Goal: Browse casually: Explore the website without a specific task or goal

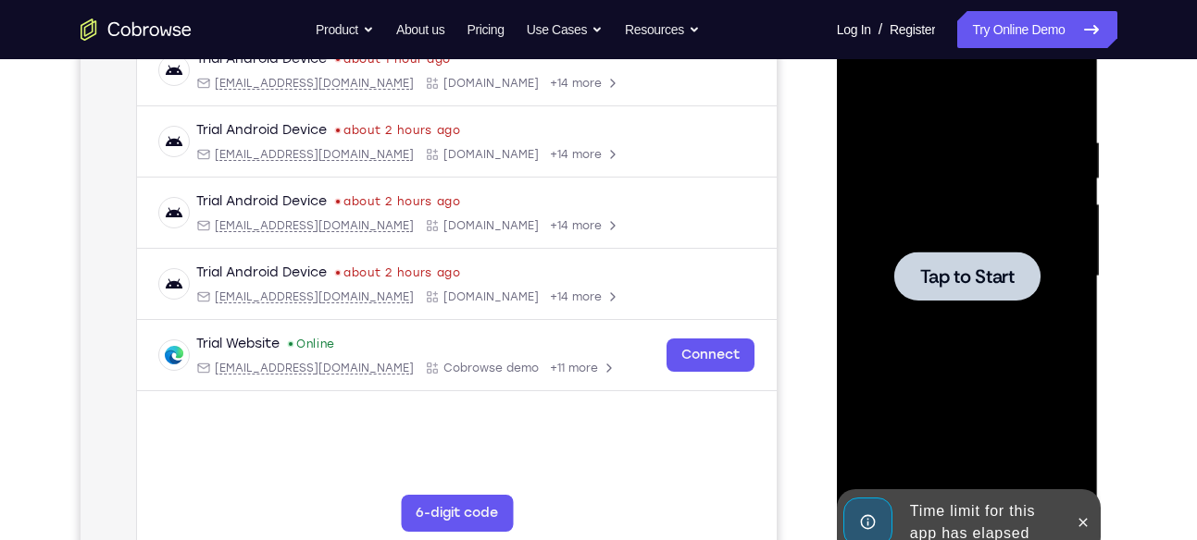
click at [937, 278] on span "Tap to Start" at bounding box center [967, 276] width 94 height 19
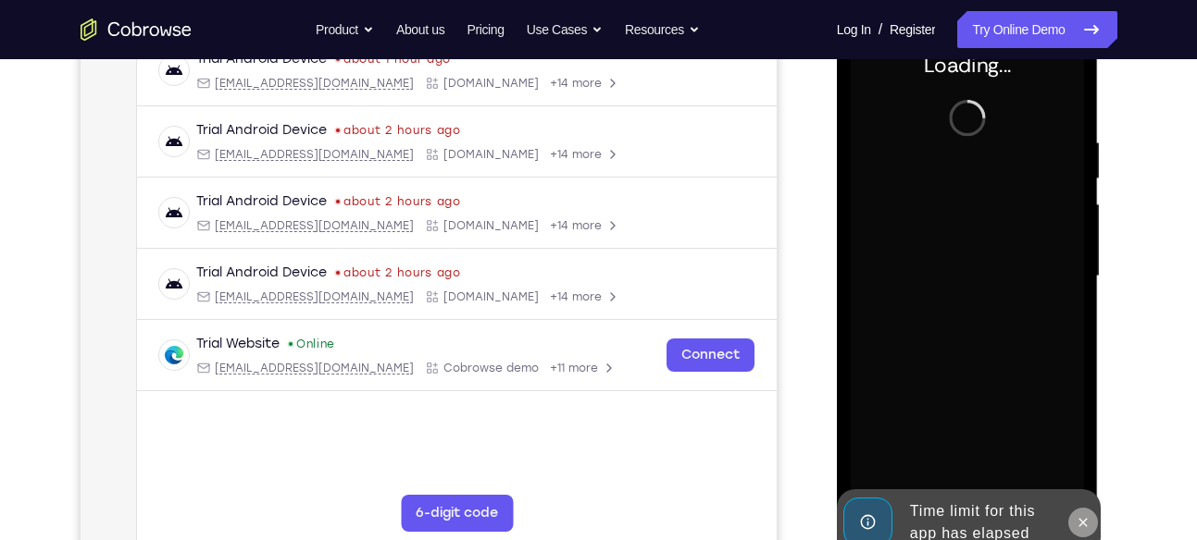
click at [1091, 521] on button at bounding box center [1083, 523] width 30 height 30
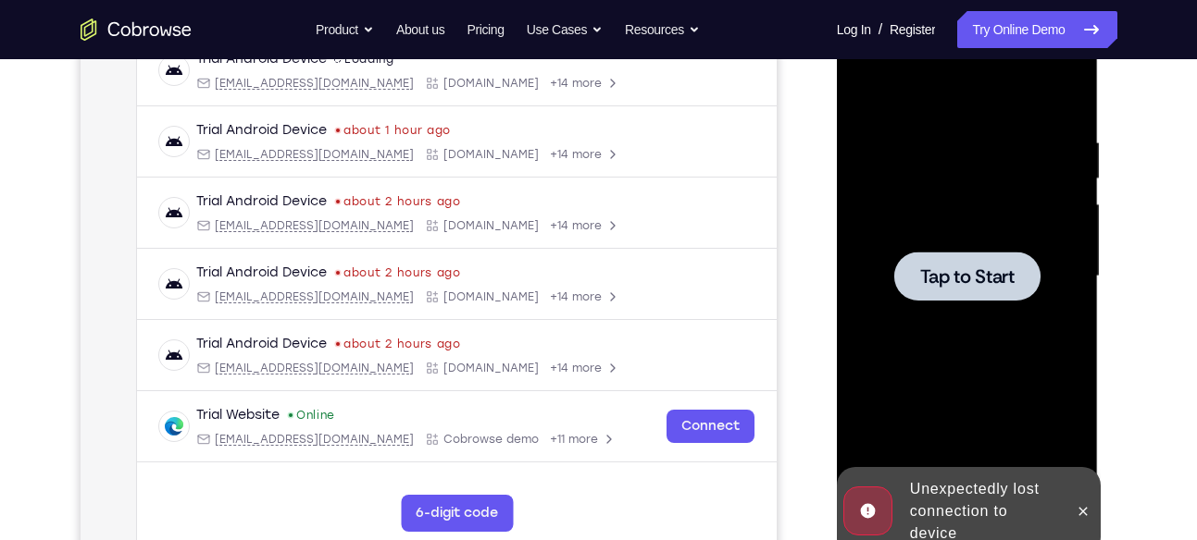
click at [968, 273] on span "Tap to Start" at bounding box center [967, 276] width 94 height 19
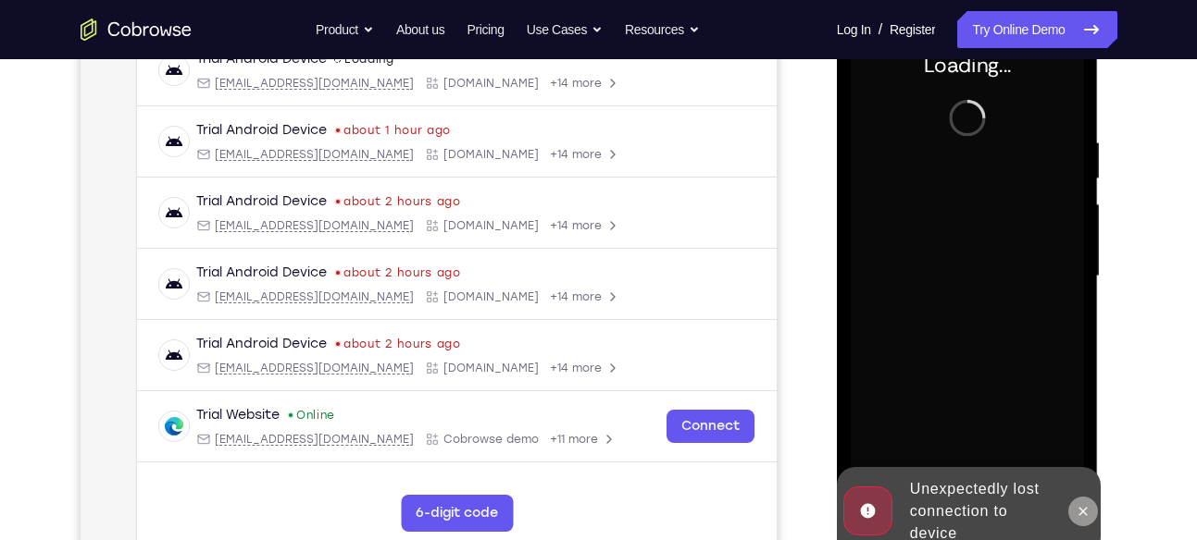
click at [1093, 515] on button at bounding box center [1083, 512] width 30 height 30
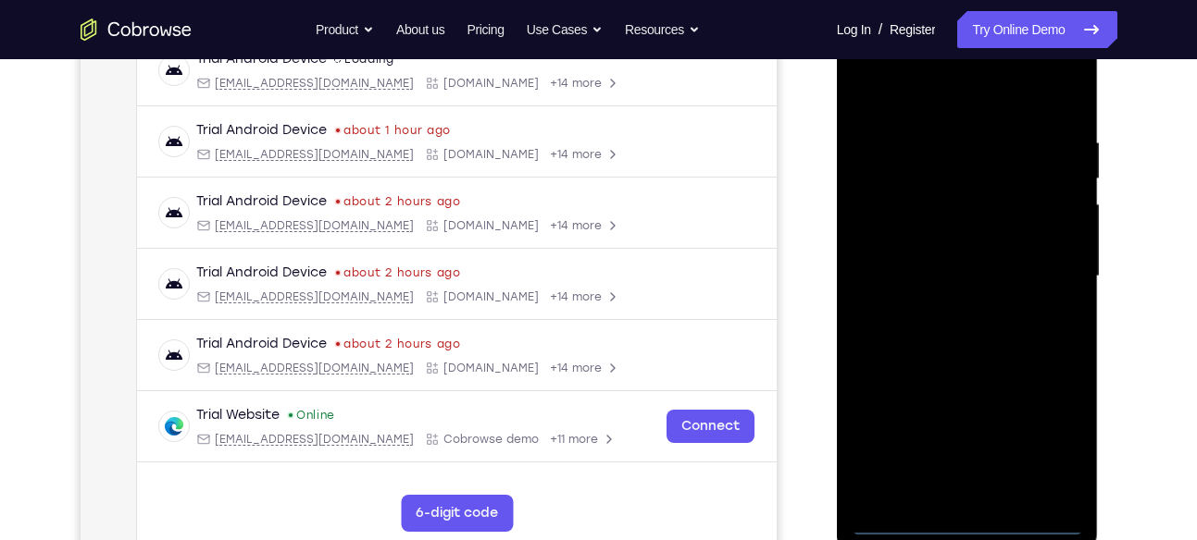
click at [971, 515] on div at bounding box center [966, 277] width 233 height 518
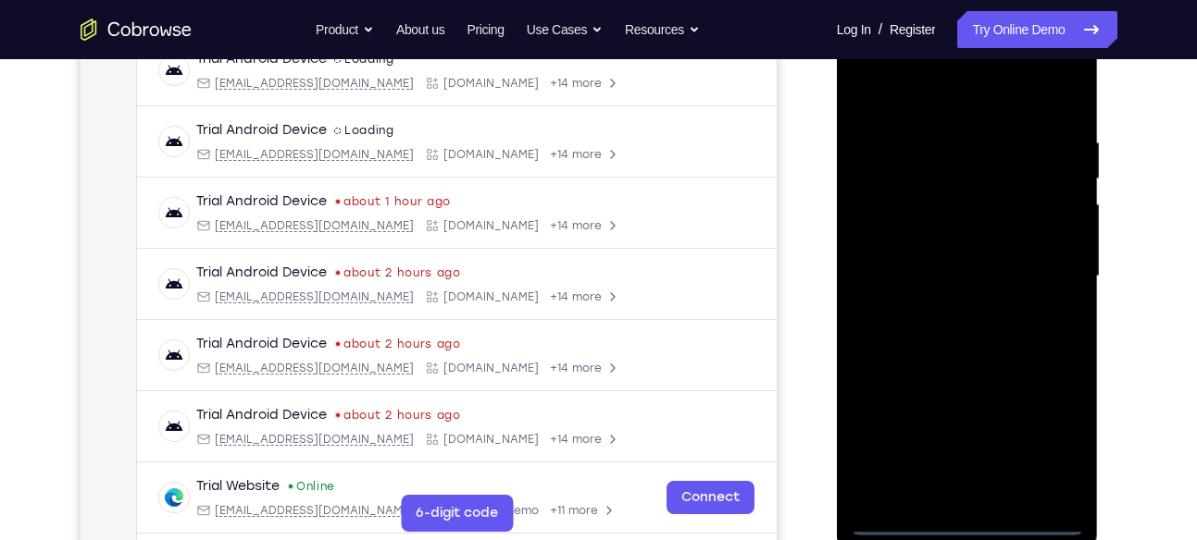
click at [1040, 430] on div at bounding box center [966, 277] width 233 height 518
click at [900, 94] on div at bounding box center [966, 277] width 233 height 518
click at [1050, 261] on div at bounding box center [966, 277] width 233 height 518
click at [946, 307] on div at bounding box center [966, 277] width 233 height 518
click at [955, 262] on div at bounding box center [966, 277] width 233 height 518
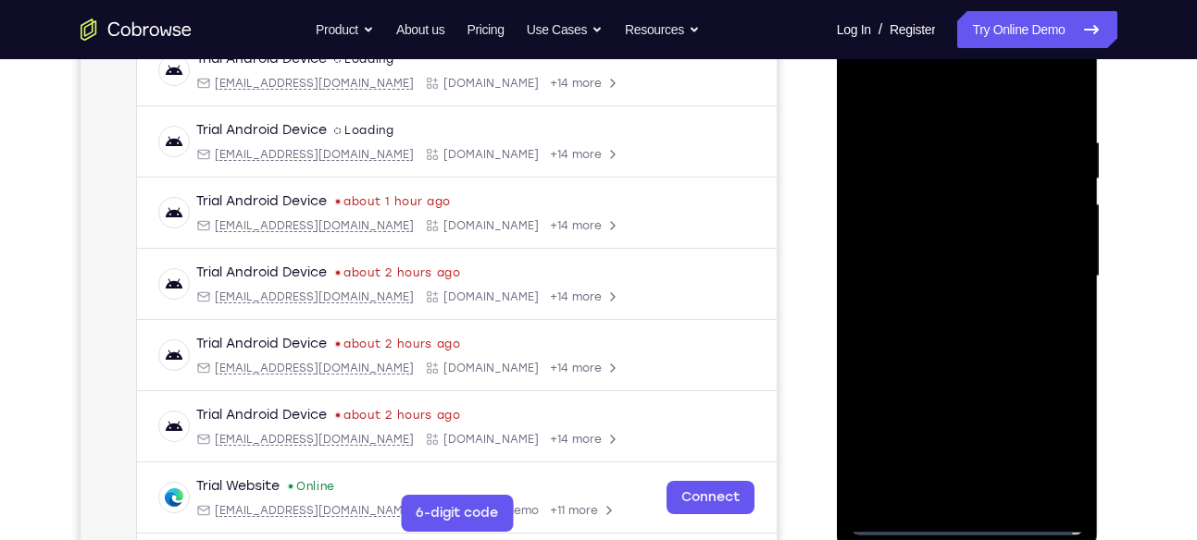
click at [959, 241] on div at bounding box center [966, 277] width 233 height 518
click at [976, 274] on div at bounding box center [966, 277] width 233 height 518
click at [967, 342] on div at bounding box center [966, 277] width 233 height 518
click at [980, 321] on div at bounding box center [966, 277] width 233 height 518
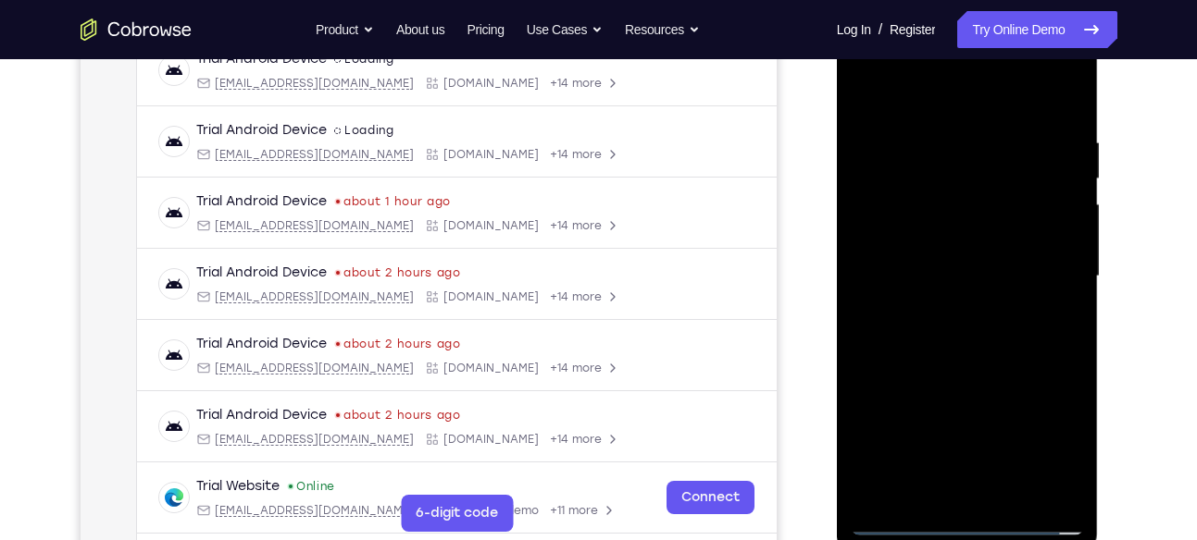
drag, startPoint x: 1023, startPoint y: 87, endPoint x: 1022, endPoint y: -56, distance: 143.4
click at [1022, 4] on html "Online web based iOS Simulators and Android Emulators. Run iPhone, iPad, Mobile…" at bounding box center [969, 281] width 264 height 555
drag, startPoint x: 977, startPoint y: 104, endPoint x: 969, endPoint y: -76, distance: 179.7
click at [969, 4] on html "Online web based iOS Simulators and Android Emulators. Run iPhone, iPad, Mobile…" at bounding box center [969, 281] width 264 height 555
click at [1071, 82] on div at bounding box center [966, 277] width 233 height 518
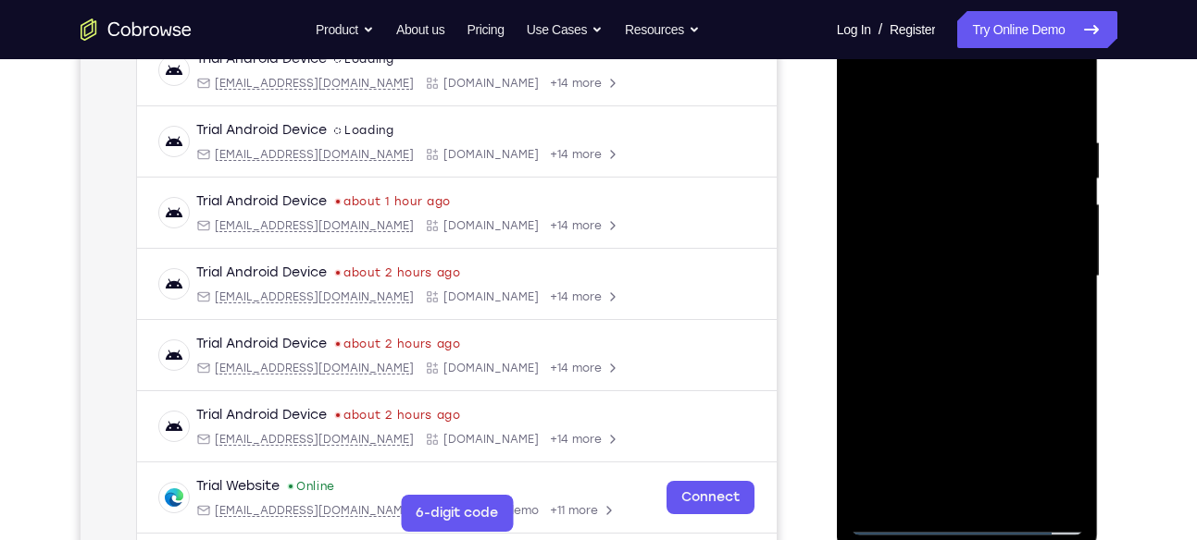
click at [865, 88] on div at bounding box center [966, 277] width 233 height 518
click at [940, 132] on div at bounding box center [966, 277] width 233 height 518
click at [1038, 478] on div at bounding box center [966, 277] width 233 height 518
click at [1067, 93] on div at bounding box center [966, 277] width 233 height 518
click at [1013, 488] on div at bounding box center [966, 277] width 233 height 518
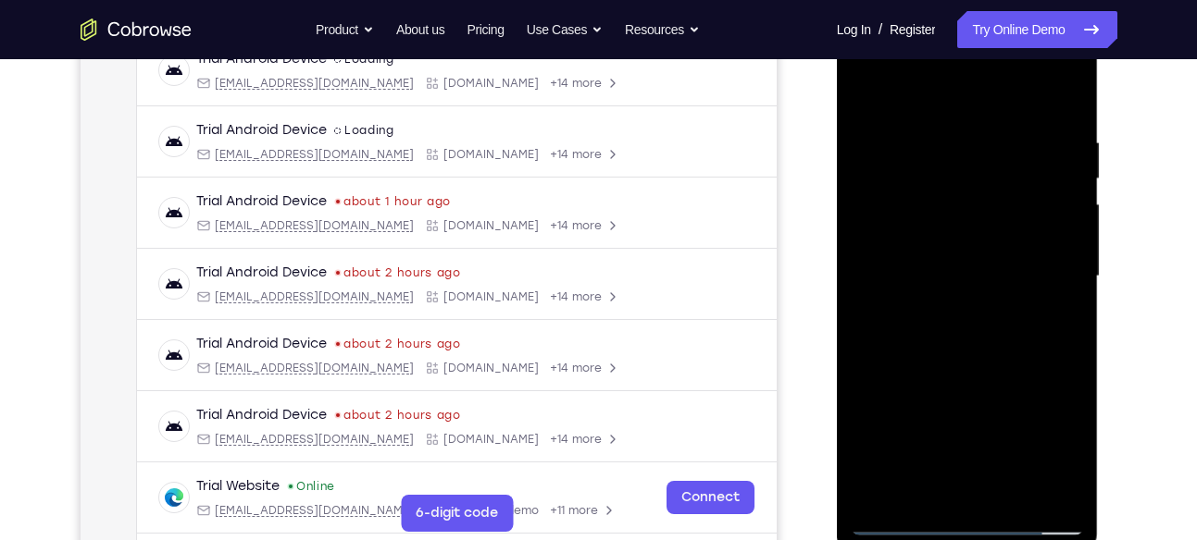
click at [985, 377] on div at bounding box center [966, 277] width 233 height 518
click at [997, 465] on div at bounding box center [966, 277] width 233 height 518
click at [905, 516] on div at bounding box center [966, 277] width 233 height 518
click at [928, 459] on div at bounding box center [966, 277] width 233 height 518
click at [900, 518] on div at bounding box center [966, 277] width 233 height 518
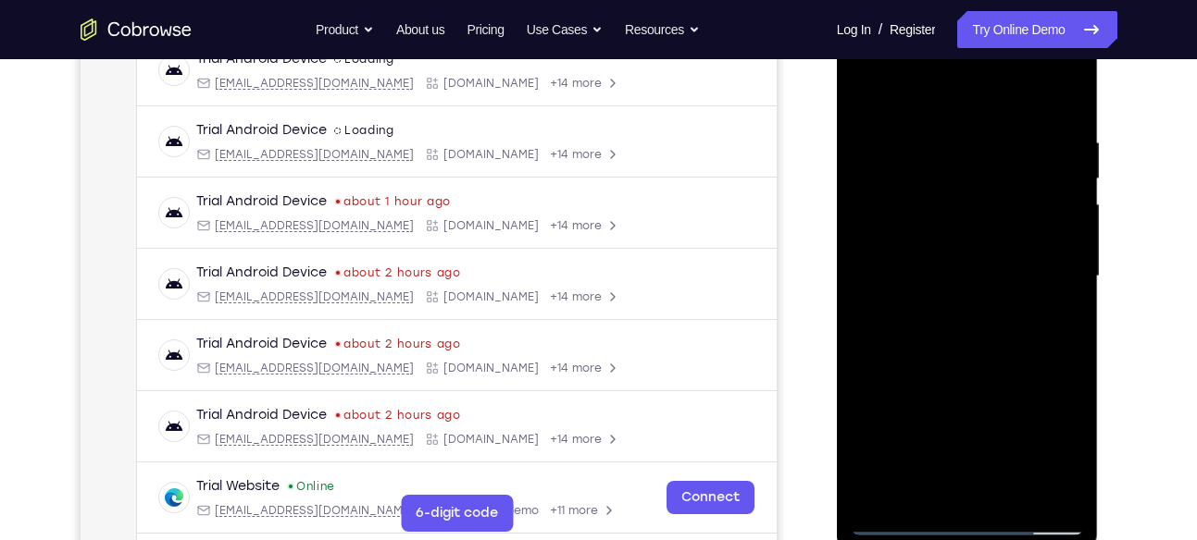
click at [940, 435] on div at bounding box center [966, 277] width 233 height 518
click at [926, 486] on div at bounding box center [966, 277] width 233 height 518
click at [1017, 379] on div at bounding box center [966, 277] width 233 height 518
click at [870, 93] on div at bounding box center [966, 277] width 233 height 518
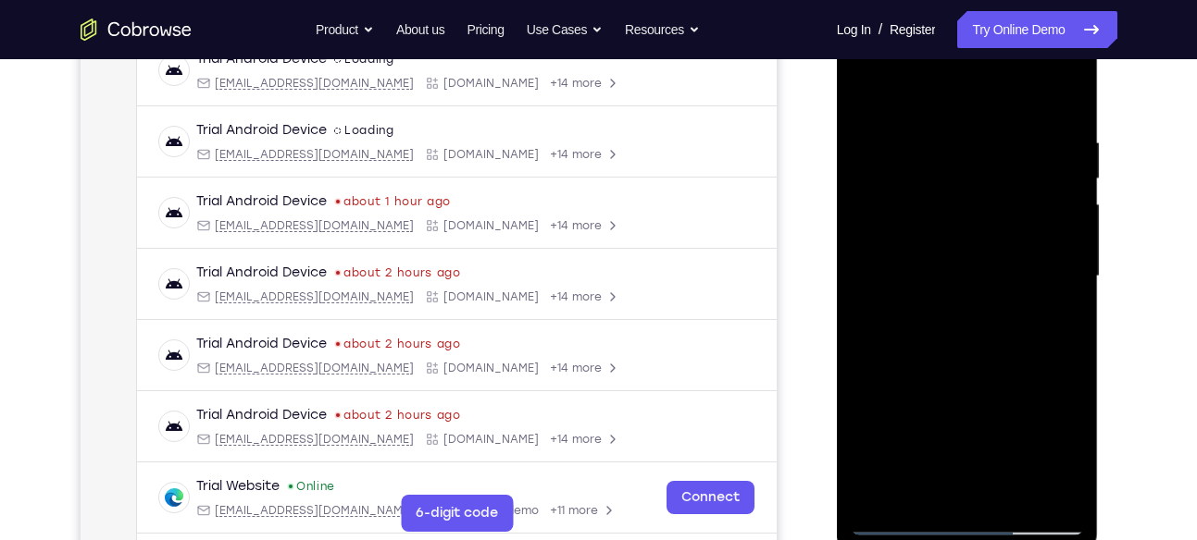
click at [992, 303] on div at bounding box center [966, 277] width 233 height 518
click at [873, 94] on div at bounding box center [966, 277] width 233 height 518
click at [963, 395] on div at bounding box center [966, 277] width 233 height 518
click at [921, 483] on div at bounding box center [966, 277] width 233 height 518
click at [862, 382] on div at bounding box center [966, 277] width 233 height 518
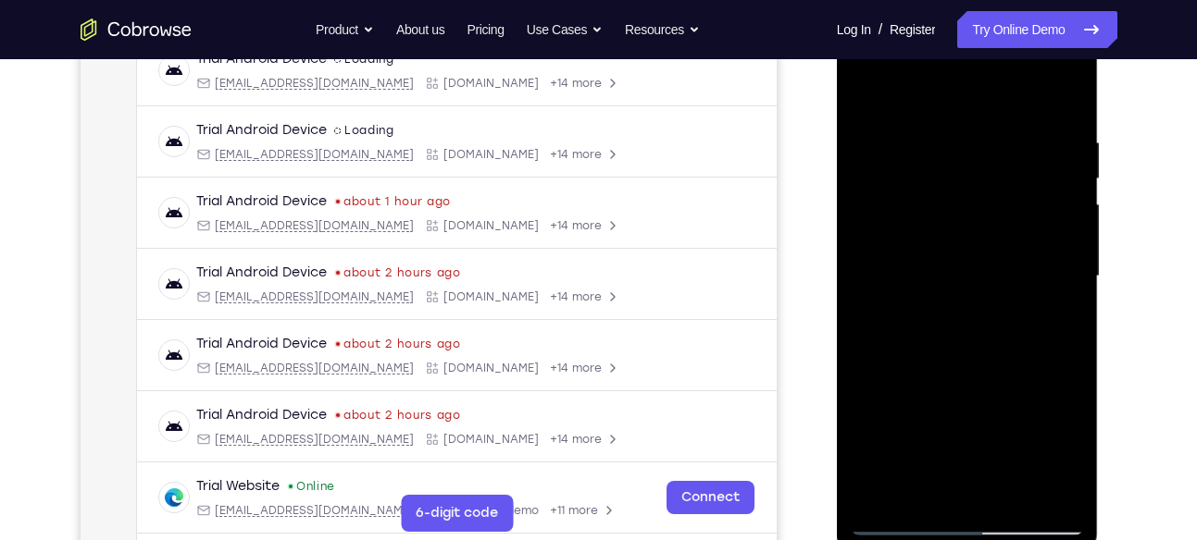
click at [862, 382] on div at bounding box center [966, 277] width 233 height 518
click at [873, 93] on div at bounding box center [966, 277] width 233 height 518
click at [962, 425] on div at bounding box center [966, 277] width 233 height 518
click at [901, 365] on div at bounding box center [966, 277] width 233 height 518
click at [931, 364] on div at bounding box center [966, 277] width 233 height 518
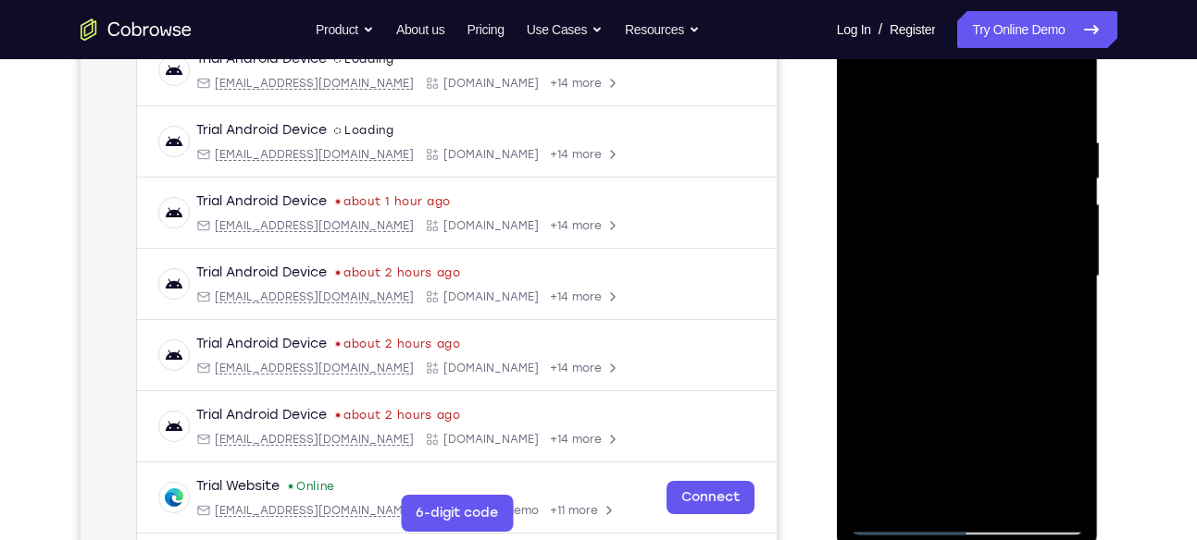
click at [924, 195] on div at bounding box center [966, 277] width 233 height 518
click at [974, 361] on div at bounding box center [966, 277] width 233 height 518
click at [864, 90] on div at bounding box center [966, 277] width 233 height 518
click at [1004, 421] on div at bounding box center [966, 277] width 233 height 518
click at [924, 487] on div at bounding box center [966, 277] width 233 height 518
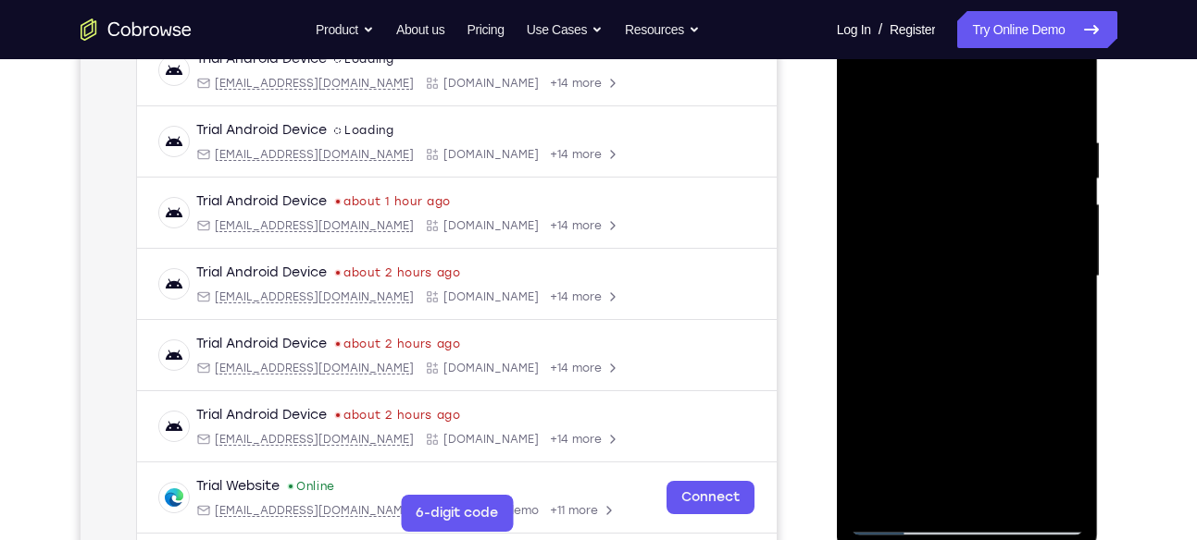
click at [872, 374] on div at bounding box center [966, 277] width 233 height 518
click at [868, 94] on div at bounding box center [966, 277] width 233 height 518
click at [945, 169] on div at bounding box center [966, 277] width 233 height 518
click at [965, 475] on div at bounding box center [966, 277] width 233 height 518
click at [924, 485] on div at bounding box center [966, 277] width 233 height 518
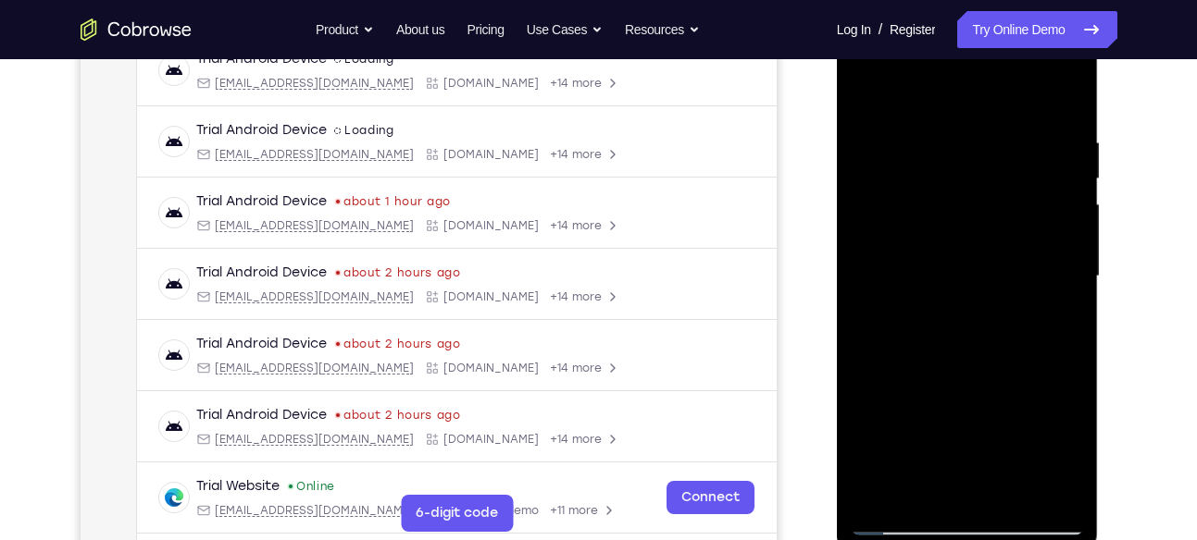
click at [869, 384] on div at bounding box center [966, 277] width 233 height 518
click at [867, 84] on div at bounding box center [966, 277] width 233 height 518
click at [964, 302] on div at bounding box center [966, 277] width 233 height 518
click at [880, 94] on div at bounding box center [966, 277] width 233 height 518
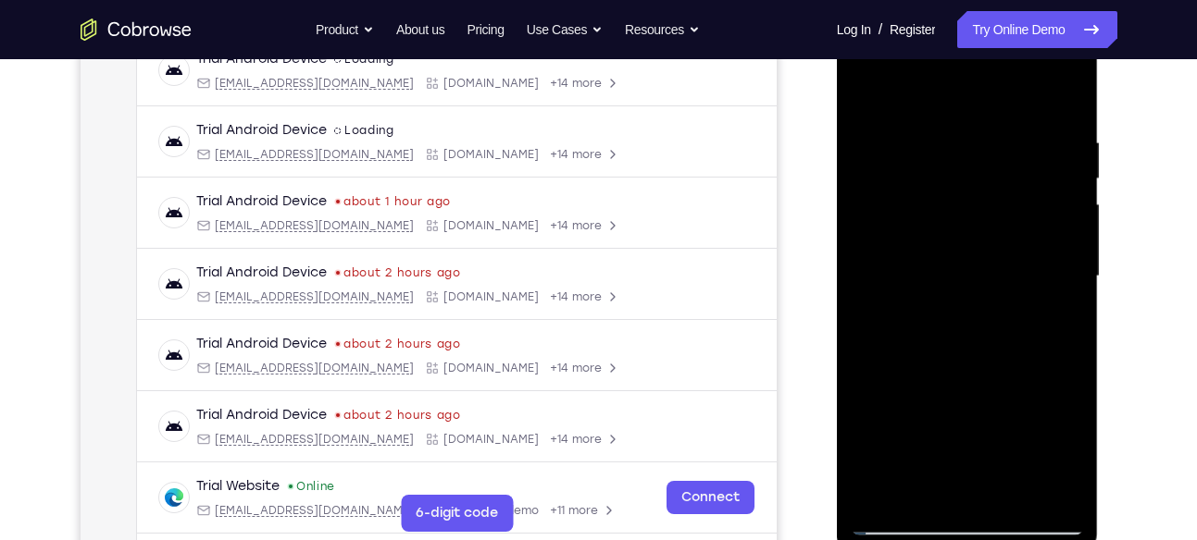
drag, startPoint x: 945, startPoint y: 323, endPoint x: 947, endPoint y: 143, distance: 179.5
click at [947, 143] on div at bounding box center [966, 277] width 233 height 518
click at [994, 324] on div at bounding box center [966, 277] width 233 height 518
click at [917, 485] on div at bounding box center [966, 277] width 233 height 518
click at [874, 381] on div at bounding box center [966, 277] width 233 height 518
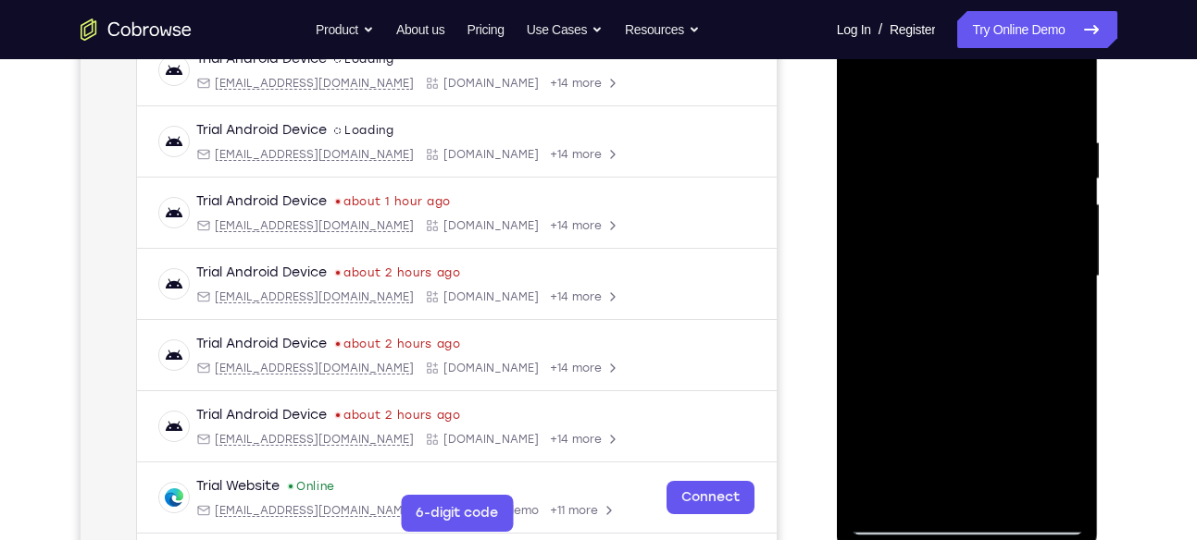
click at [874, 381] on div at bounding box center [966, 277] width 233 height 518
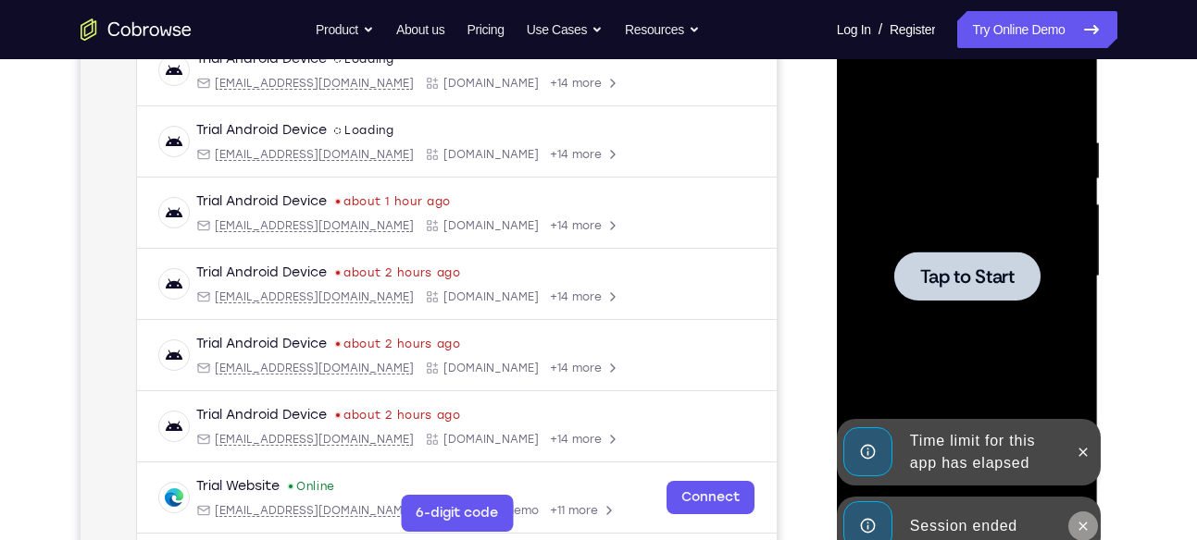
click at [1084, 515] on button at bounding box center [1083, 527] width 30 height 30
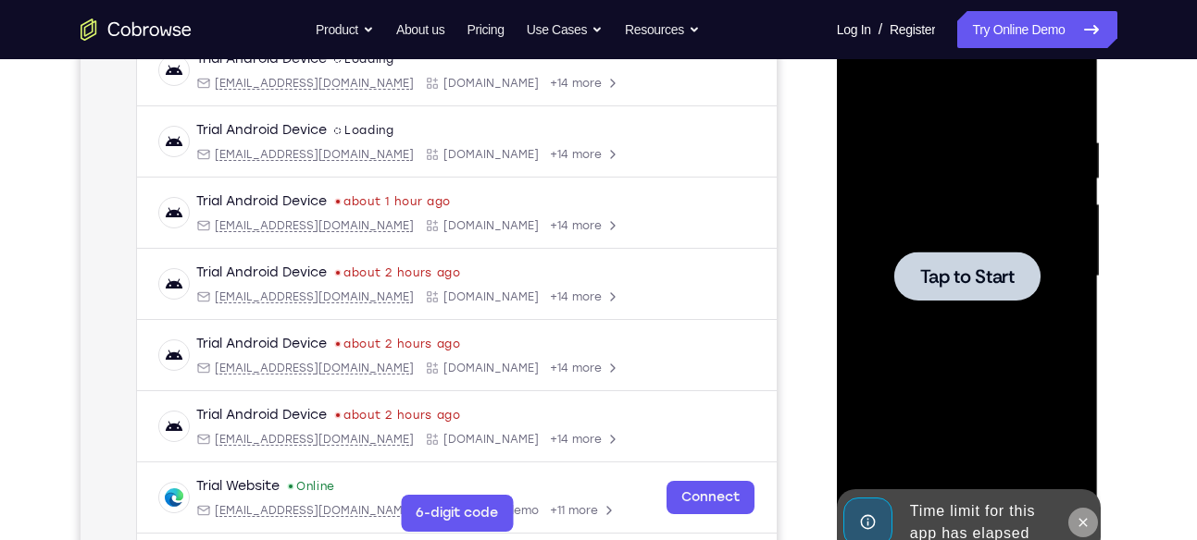
click at [1082, 515] on icon at bounding box center [1082, 522] width 15 height 15
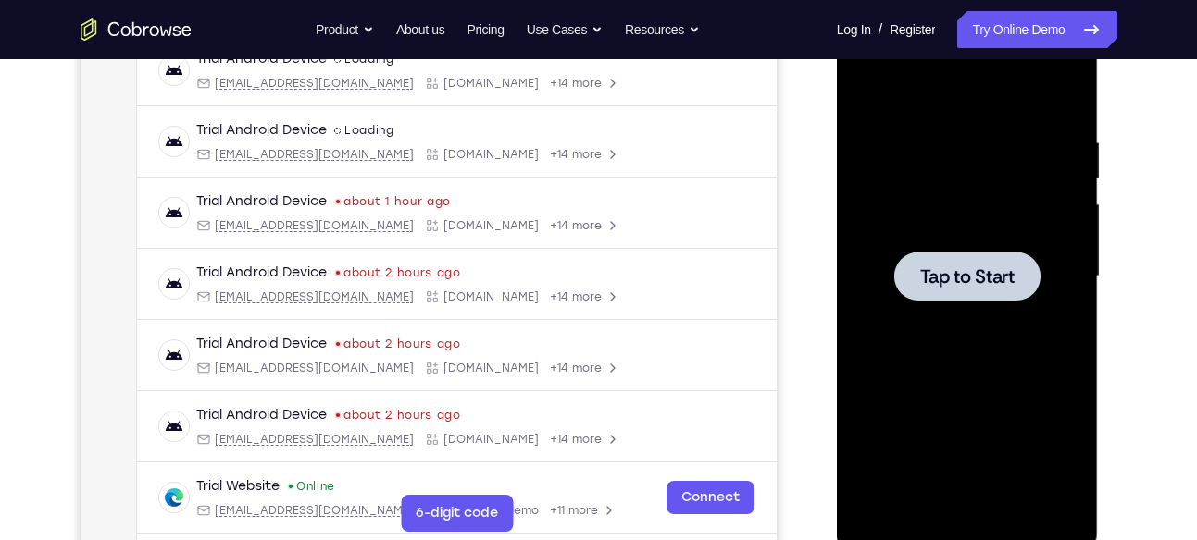
click at [971, 267] on span "Tap to Start" at bounding box center [967, 276] width 94 height 19
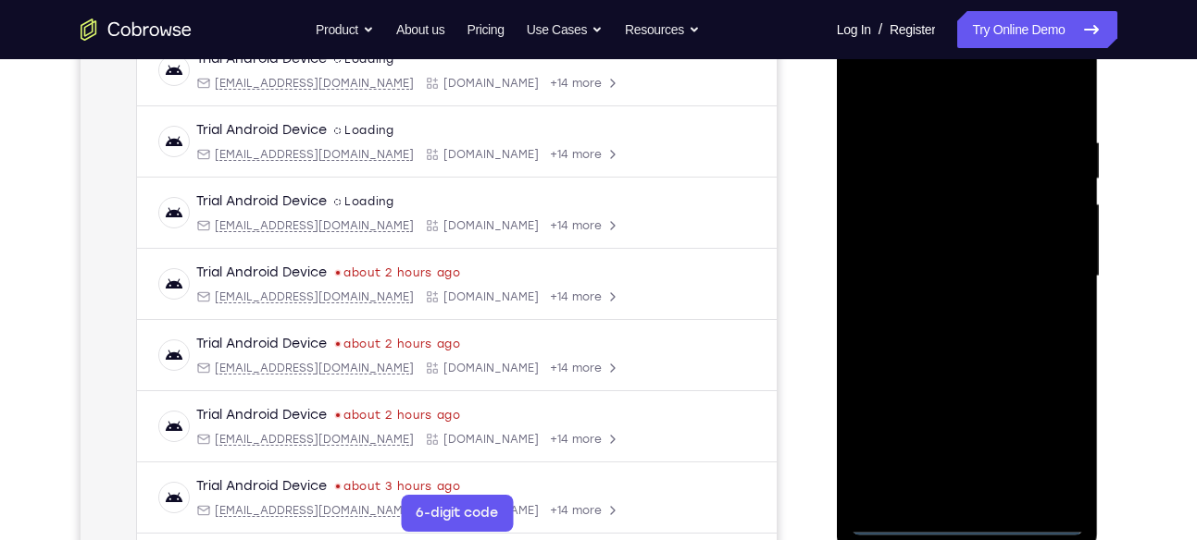
click at [971, 515] on div at bounding box center [966, 277] width 233 height 518
click at [1039, 434] on div at bounding box center [966, 277] width 233 height 518
click at [937, 94] on div at bounding box center [966, 277] width 233 height 518
click at [1050, 275] on div at bounding box center [966, 277] width 233 height 518
click at [952, 306] on div at bounding box center [966, 277] width 233 height 518
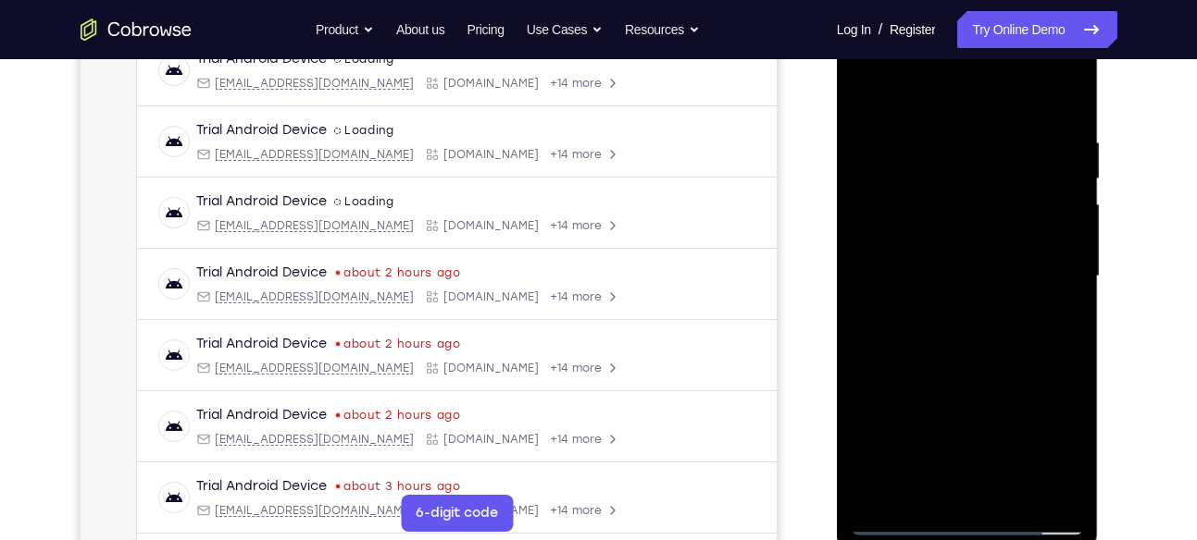
click at [949, 266] on div at bounding box center [966, 277] width 233 height 518
click at [948, 238] on div at bounding box center [966, 277] width 233 height 518
click at [965, 277] on div at bounding box center [966, 277] width 233 height 518
click at [971, 347] on div at bounding box center [966, 277] width 233 height 518
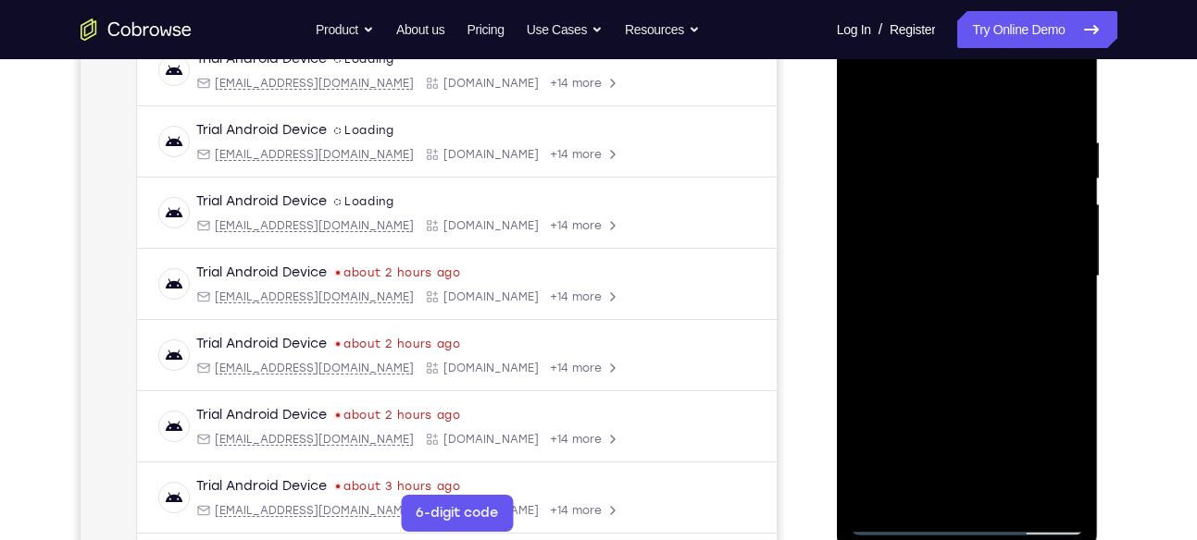
click at [971, 347] on div at bounding box center [966, 277] width 233 height 518
click at [1018, 487] on div at bounding box center [966, 277] width 233 height 518
click at [985, 380] on div at bounding box center [966, 277] width 233 height 518
click at [998, 393] on div at bounding box center [966, 277] width 233 height 518
click at [1066, 452] on div at bounding box center [966, 277] width 233 height 518
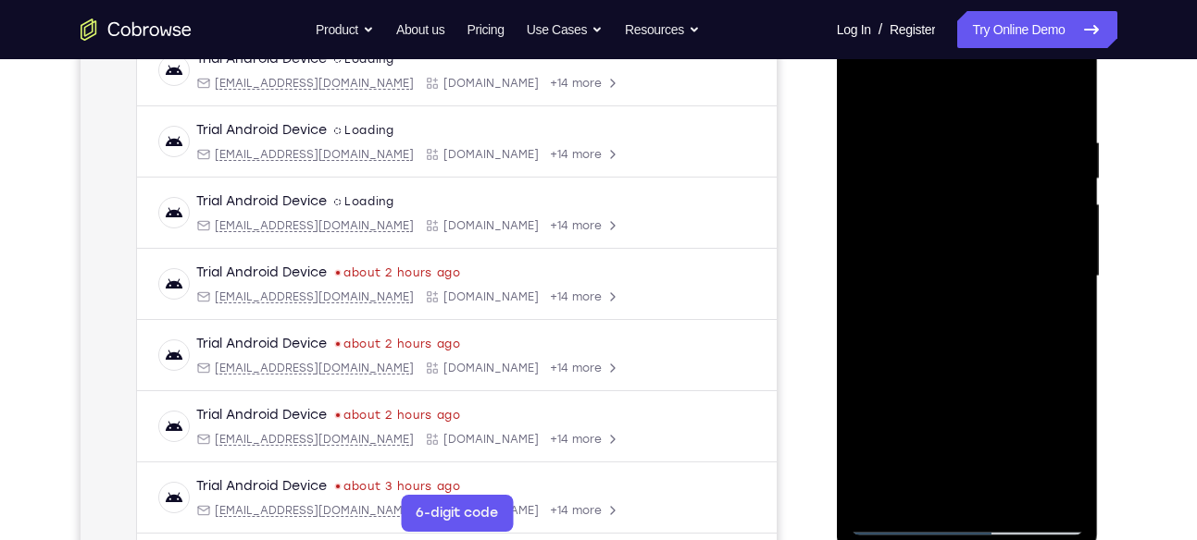
click at [873, 89] on div at bounding box center [966, 277] width 233 height 518
click at [968, 306] on div at bounding box center [966, 277] width 233 height 518
click at [868, 108] on div at bounding box center [966, 277] width 233 height 518
click at [868, 99] on div at bounding box center [966, 277] width 233 height 518
click at [985, 337] on div at bounding box center [966, 277] width 233 height 518
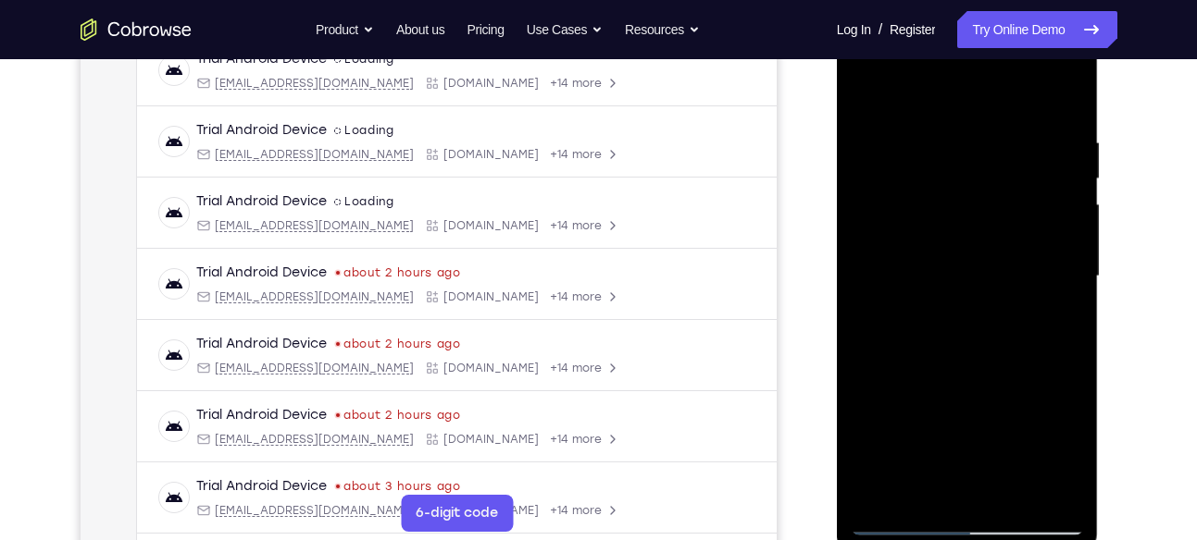
click at [921, 495] on div at bounding box center [966, 277] width 233 height 518
click at [1016, 380] on div at bounding box center [966, 277] width 233 height 518
click at [1021, 384] on div at bounding box center [966, 277] width 233 height 518
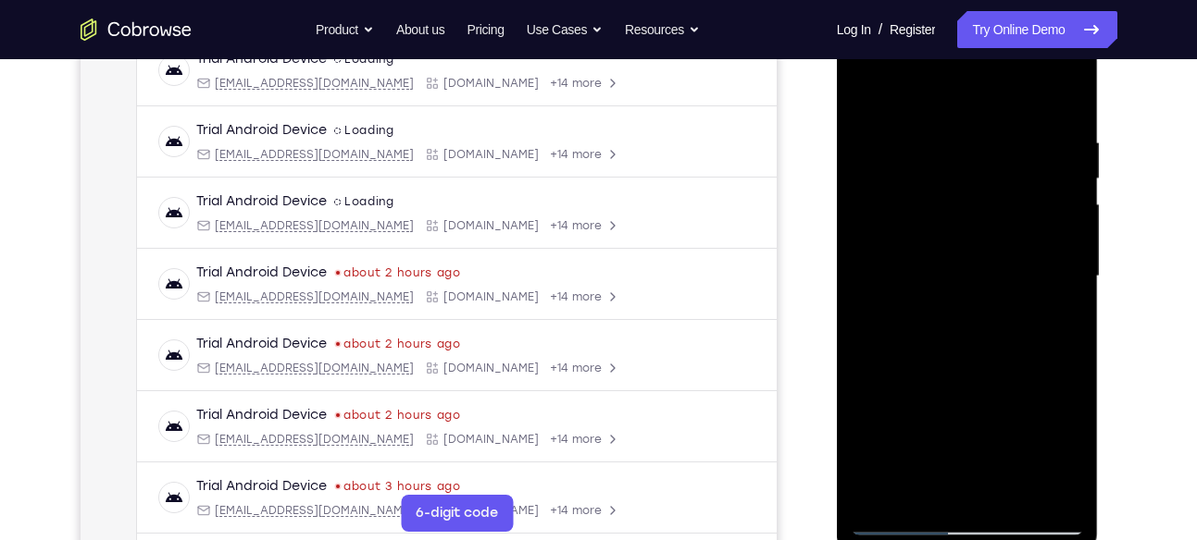
click at [869, 103] on div at bounding box center [966, 277] width 233 height 518
click at [971, 383] on div at bounding box center [966, 277] width 233 height 518
click at [1009, 316] on div at bounding box center [966, 277] width 233 height 518
click at [1050, 316] on div at bounding box center [966, 277] width 233 height 518
click at [915, 490] on div at bounding box center [966, 277] width 233 height 518
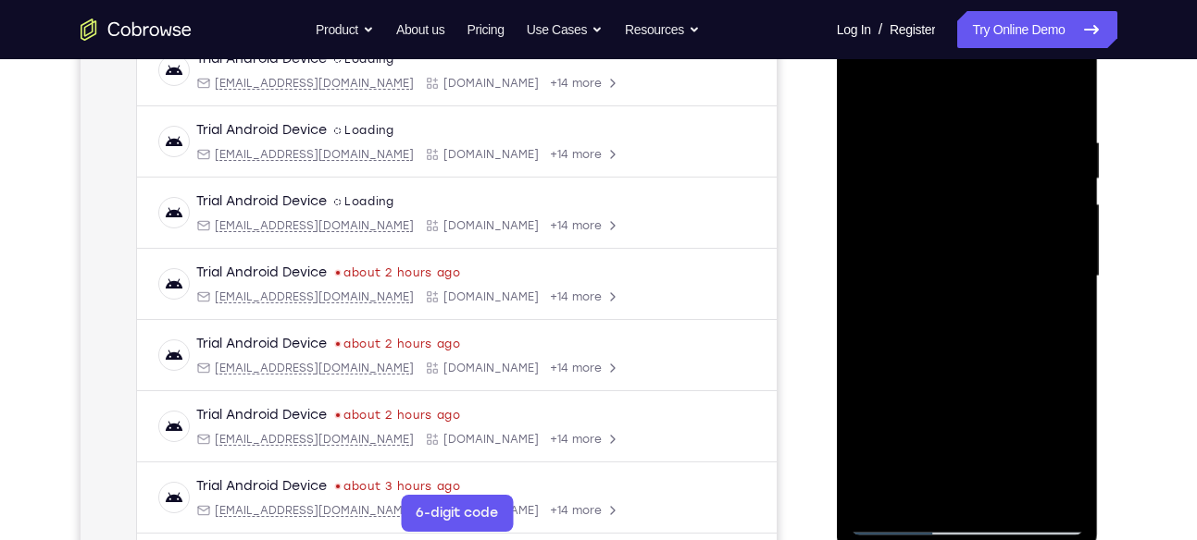
click at [866, 375] on div at bounding box center [966, 277] width 233 height 518
click at [904, 239] on div at bounding box center [966, 277] width 233 height 518
click at [937, 292] on div at bounding box center [966, 277] width 233 height 518
click at [971, 296] on div at bounding box center [966, 277] width 233 height 518
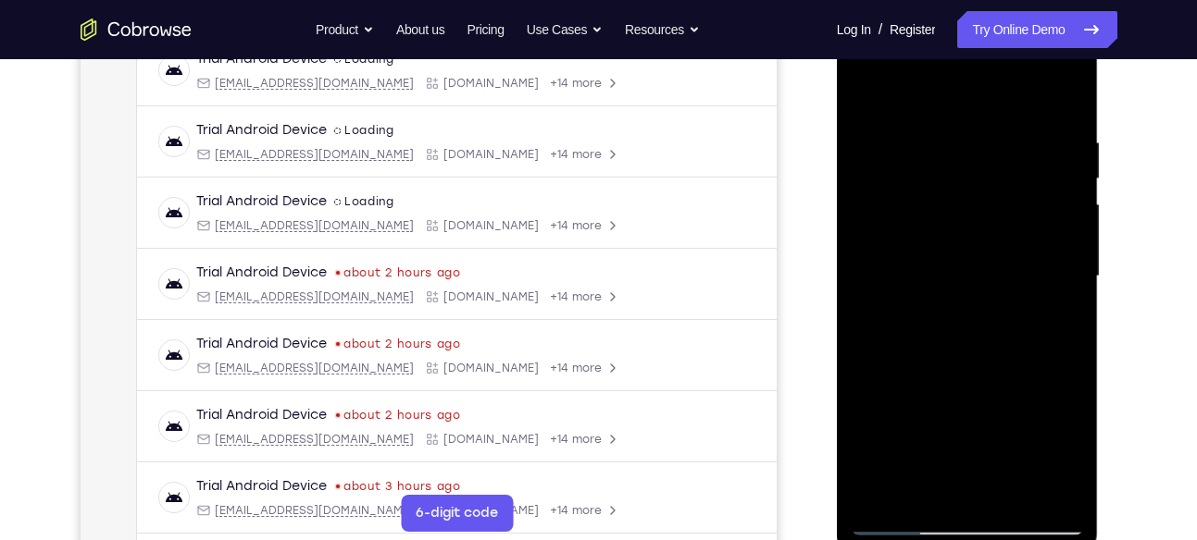
click at [887, 242] on div at bounding box center [966, 277] width 233 height 518
click at [922, 303] on div at bounding box center [966, 277] width 233 height 518
click at [954, 296] on div at bounding box center [966, 277] width 233 height 518
click at [868, 101] on div at bounding box center [966, 277] width 233 height 518
drag, startPoint x: 941, startPoint y: 254, endPoint x: 912, endPoint y: 587, distance: 333.5
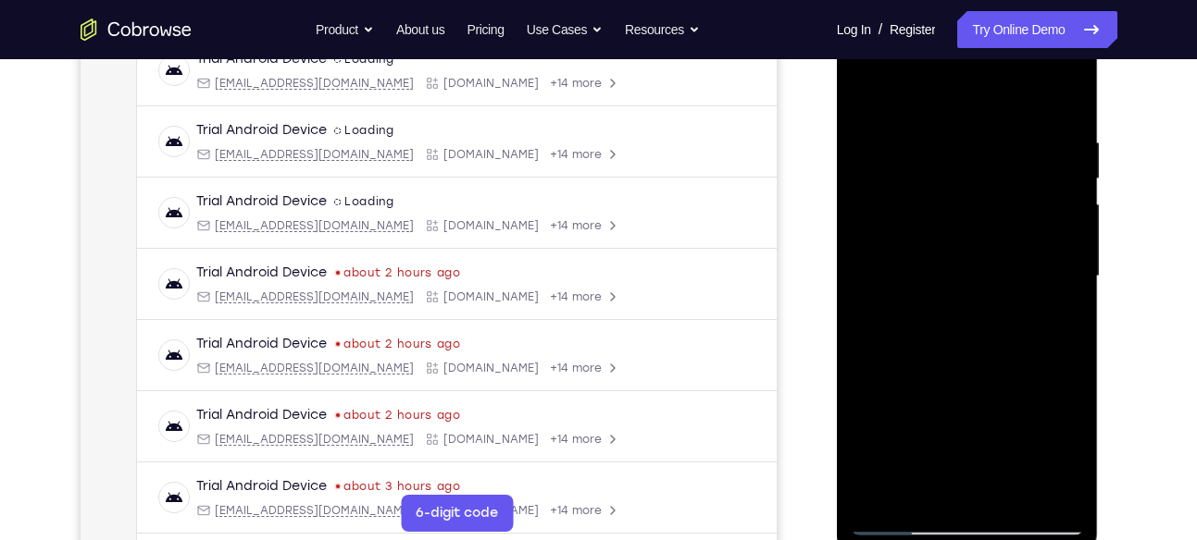
click at [912, 540] on html "Online web based iOS Simulators and Android Emulators. Run iPhone, iPad, Mobile…" at bounding box center [969, 281] width 264 height 555
drag, startPoint x: 976, startPoint y: 222, endPoint x: 961, endPoint y: 587, distance: 365.0
click at [961, 540] on html "Online web based iOS Simulators and Android Emulators. Run iPhone, iPad, Mobile…" at bounding box center [969, 281] width 264 height 555
click at [1061, 231] on div at bounding box center [966, 277] width 233 height 518
click at [868, 84] on div at bounding box center [966, 277] width 233 height 518
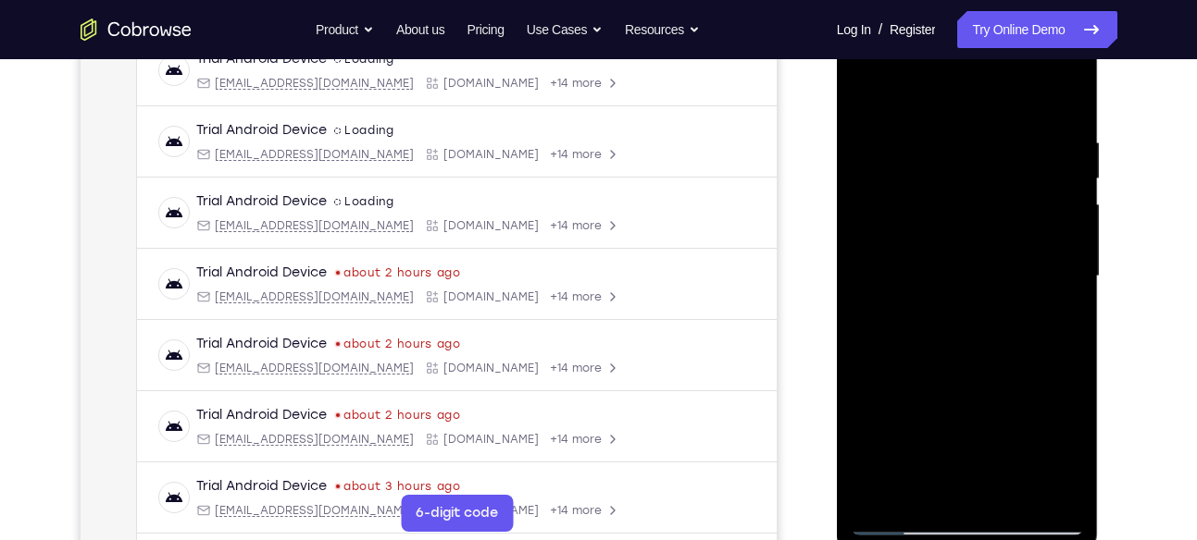
click at [868, 84] on div at bounding box center [966, 277] width 233 height 518
click at [938, 133] on div at bounding box center [966, 277] width 233 height 518
click at [1045, 394] on div at bounding box center [966, 277] width 233 height 518
click at [1052, 316] on div at bounding box center [966, 277] width 233 height 518
click at [1037, 479] on div at bounding box center [966, 277] width 233 height 518
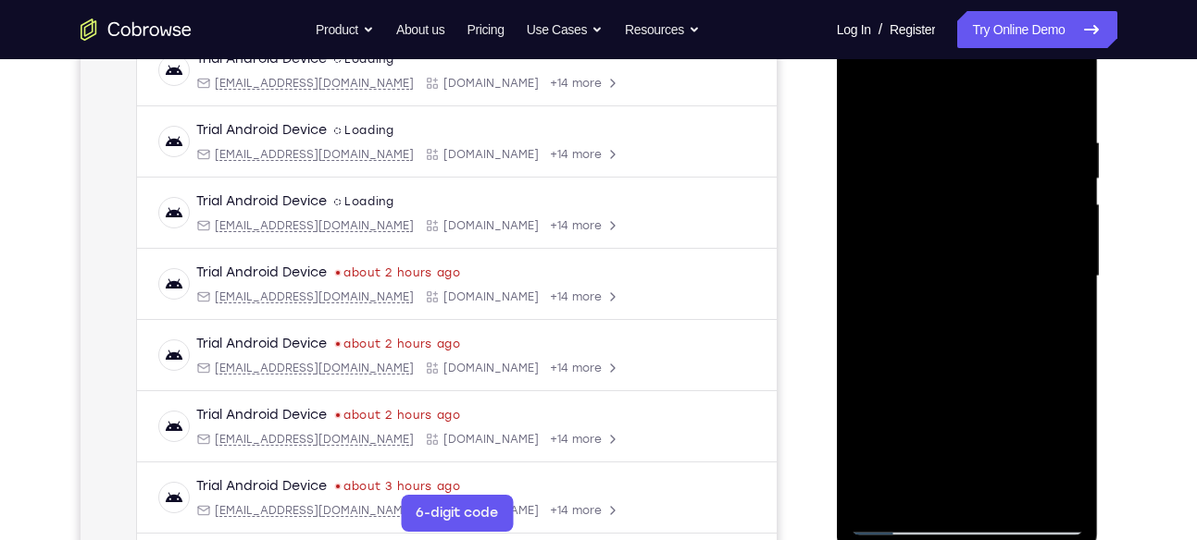
click at [1066, 339] on div at bounding box center [966, 277] width 233 height 518
click at [1069, 96] on div at bounding box center [966, 277] width 233 height 518
click at [1017, 380] on div at bounding box center [966, 277] width 233 height 518
click at [1016, 498] on div at bounding box center [966, 277] width 233 height 518
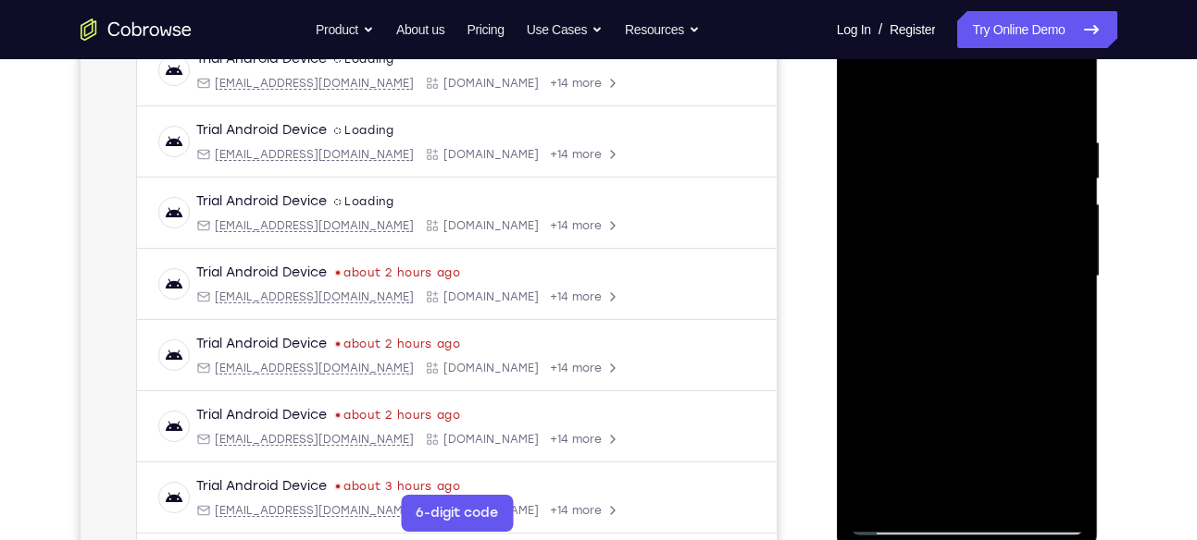
click at [873, 84] on div at bounding box center [966, 277] width 233 height 518
click at [873, 89] on div at bounding box center [966, 277] width 233 height 518
click at [1002, 127] on div at bounding box center [966, 277] width 233 height 518
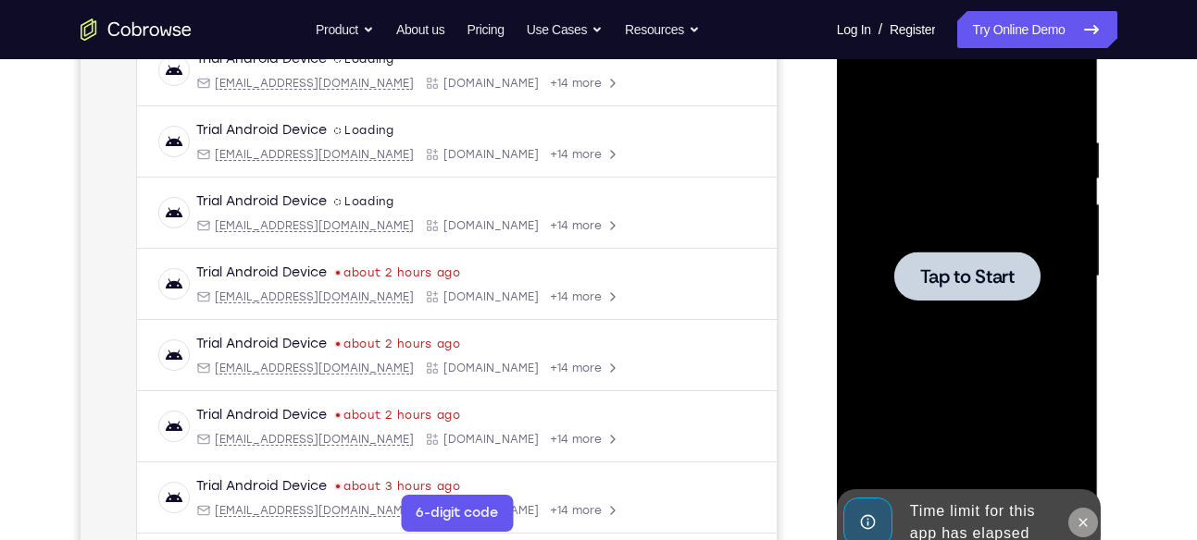
click at [1077, 515] on icon at bounding box center [1082, 522] width 15 height 15
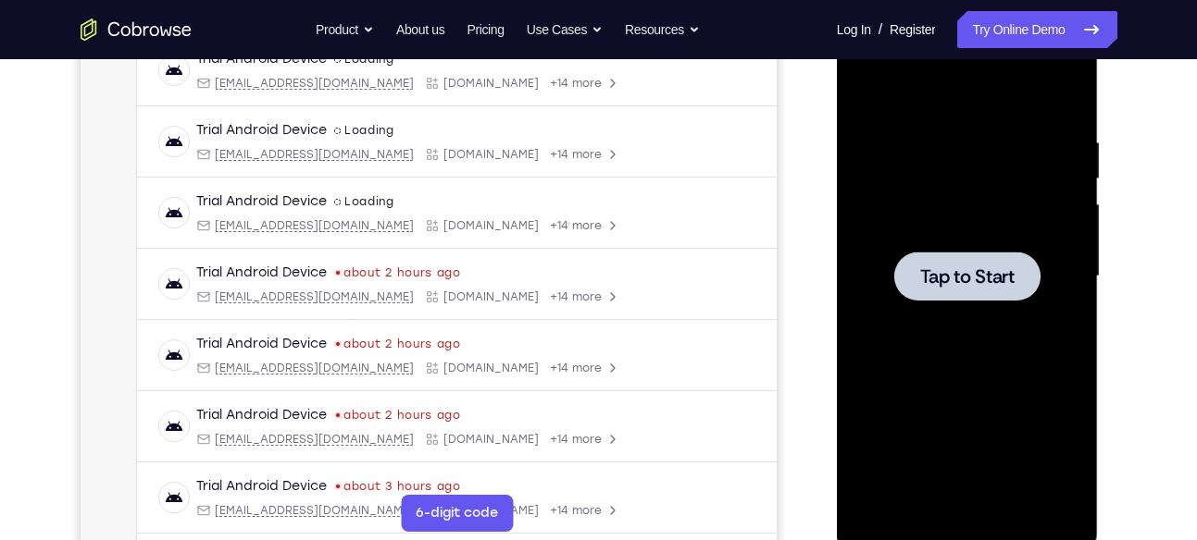
click at [996, 279] on span "Tap to Start" at bounding box center [967, 276] width 94 height 19
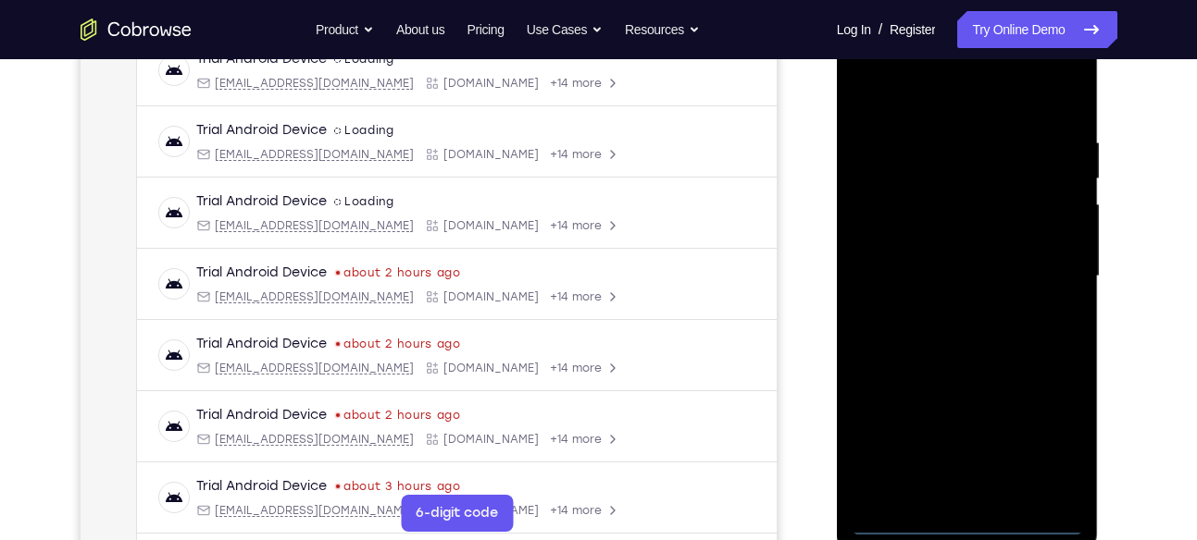
click at [962, 520] on div at bounding box center [966, 277] width 233 height 518
click at [1039, 445] on div at bounding box center [966, 277] width 233 height 518
click at [894, 95] on div at bounding box center [966, 277] width 233 height 518
click at [1048, 269] on div at bounding box center [966, 277] width 233 height 518
click at [951, 308] on div at bounding box center [966, 277] width 233 height 518
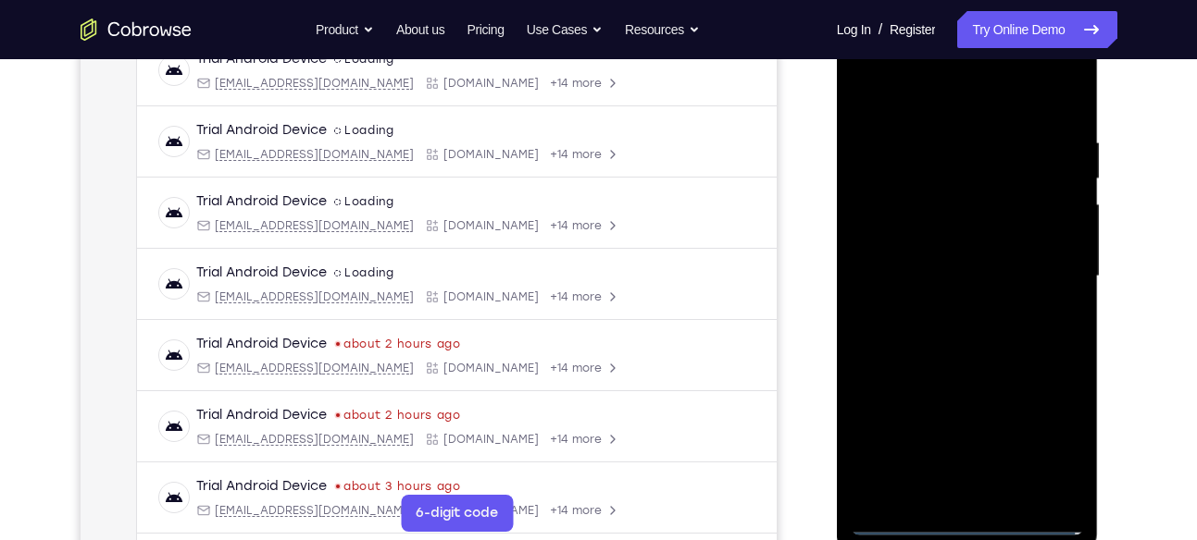
click at [950, 239] on div at bounding box center [966, 277] width 233 height 518
click at [954, 258] on div at bounding box center [966, 277] width 233 height 518
click at [973, 225] on div at bounding box center [966, 277] width 233 height 518
click at [974, 234] on div at bounding box center [966, 277] width 233 height 518
click at [1017, 496] on div at bounding box center [966, 277] width 233 height 518
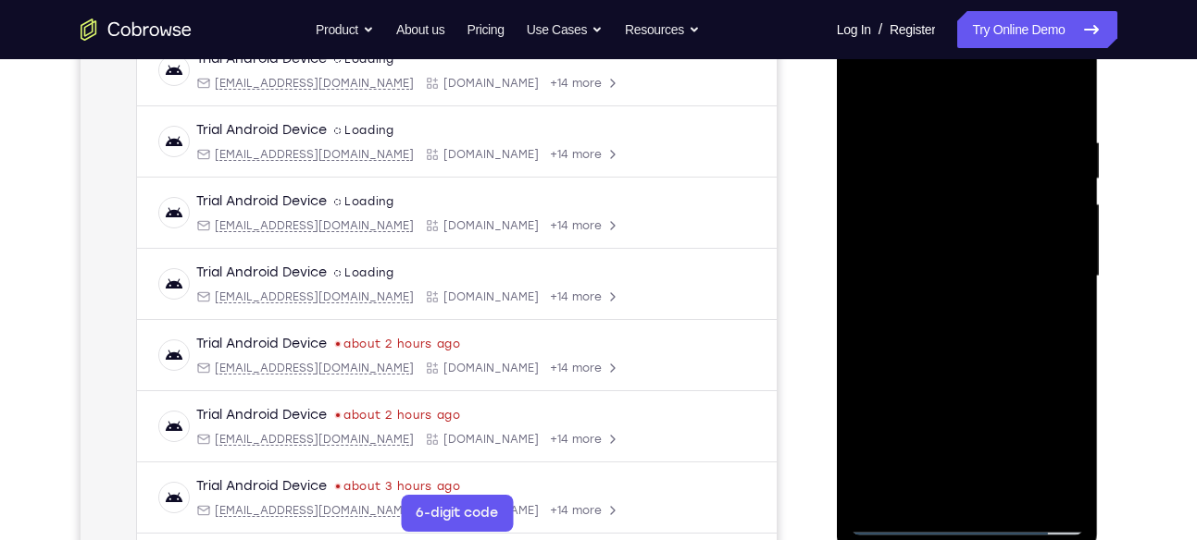
click at [994, 378] on div at bounding box center [966, 277] width 233 height 518
click at [976, 270] on div at bounding box center [966, 277] width 233 height 518
click at [933, 418] on div at bounding box center [966, 277] width 233 height 518
click at [987, 417] on div at bounding box center [966, 277] width 233 height 518
click at [1061, 447] on div at bounding box center [966, 277] width 233 height 518
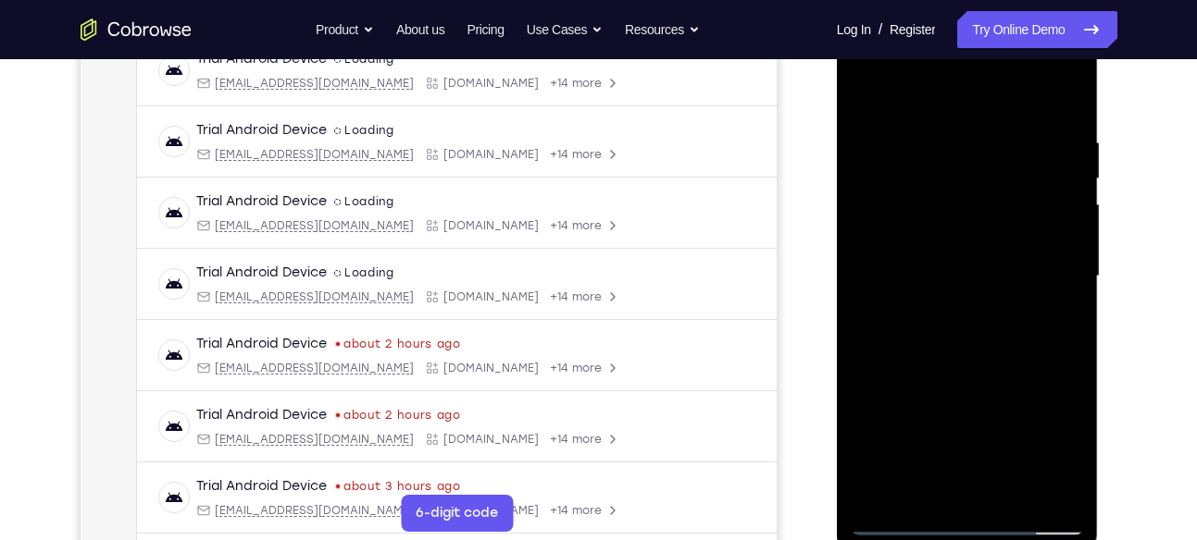
click at [1061, 447] on div at bounding box center [966, 277] width 233 height 518
click at [993, 228] on div at bounding box center [966, 277] width 233 height 518
click at [1048, 379] on div at bounding box center [966, 277] width 233 height 518
click at [921, 490] on div at bounding box center [966, 277] width 233 height 518
click at [1015, 379] on div at bounding box center [966, 277] width 233 height 518
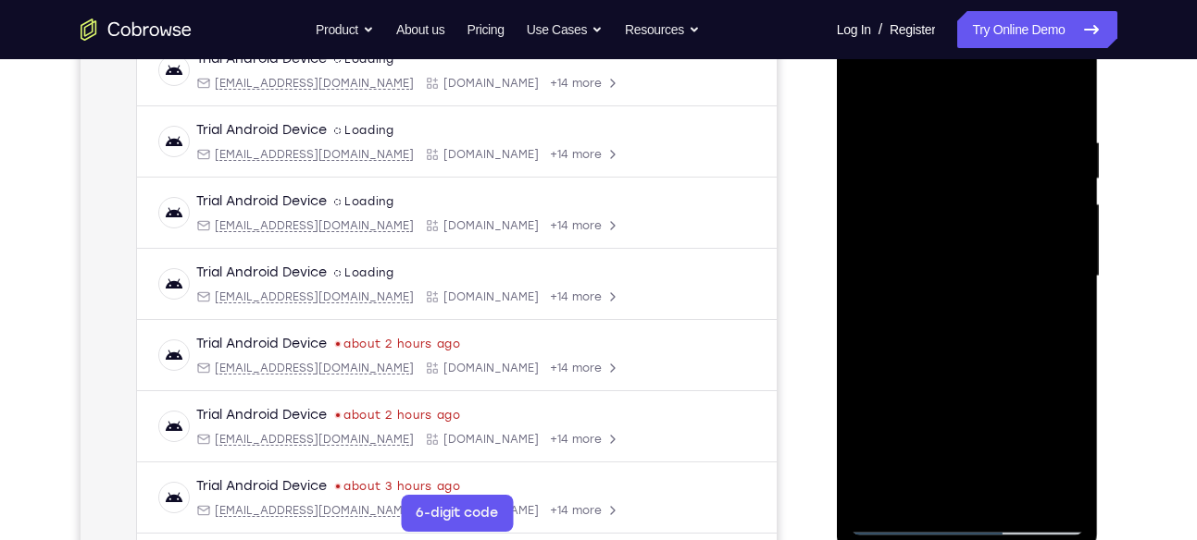
click at [1015, 379] on div at bounding box center [966, 277] width 233 height 518
click at [1064, 303] on div at bounding box center [966, 277] width 233 height 518
click at [862, 84] on div at bounding box center [966, 277] width 233 height 518
click at [923, 258] on div at bounding box center [966, 277] width 233 height 518
click at [870, 91] on div at bounding box center [966, 277] width 233 height 518
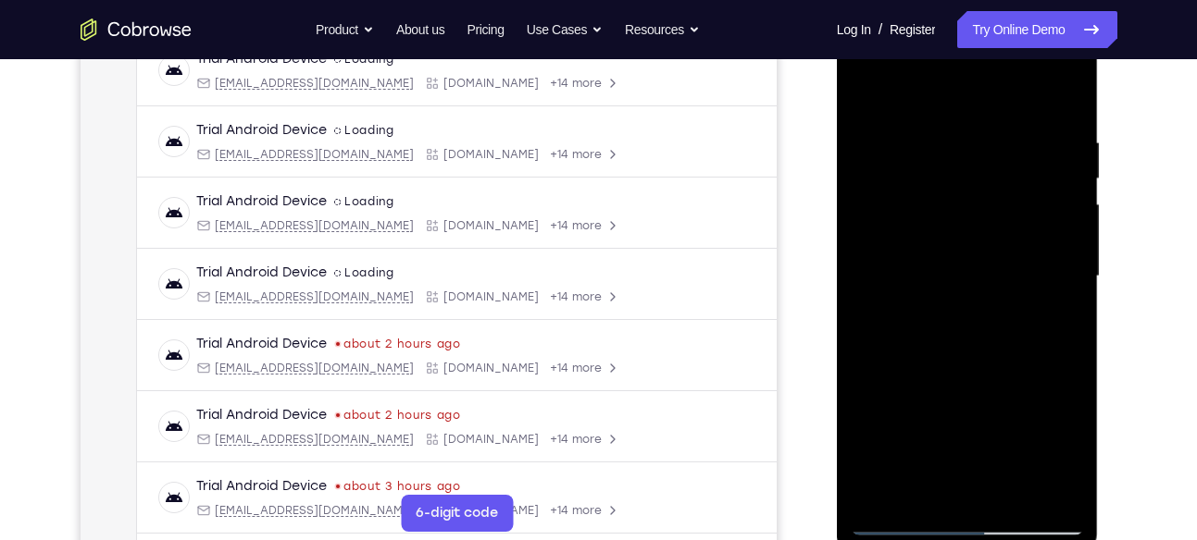
click at [870, 91] on div at bounding box center [966, 277] width 233 height 518
click at [934, 118] on div at bounding box center [966, 277] width 233 height 518
click at [1062, 153] on div at bounding box center [966, 277] width 233 height 518
click at [1064, 96] on div at bounding box center [966, 277] width 233 height 518
click at [1013, 488] on div at bounding box center [966, 277] width 233 height 518
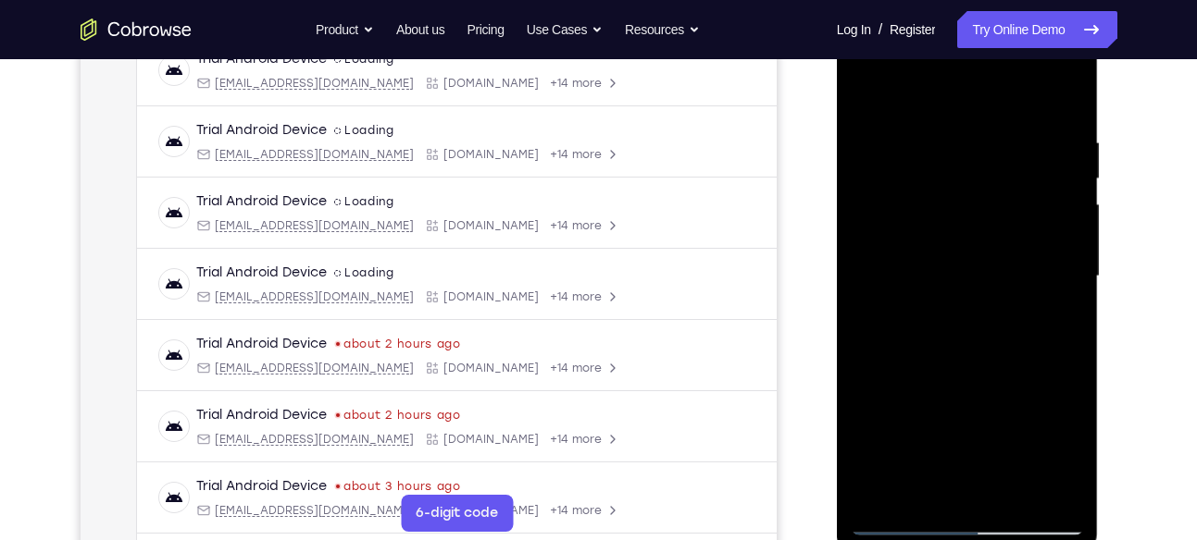
click at [1019, 272] on div at bounding box center [966, 277] width 233 height 518
click at [995, 416] on div at bounding box center [966, 277] width 233 height 518
click at [1052, 424] on div at bounding box center [966, 277] width 233 height 518
click at [917, 481] on div at bounding box center [966, 277] width 233 height 518
click at [920, 490] on div at bounding box center [966, 277] width 233 height 518
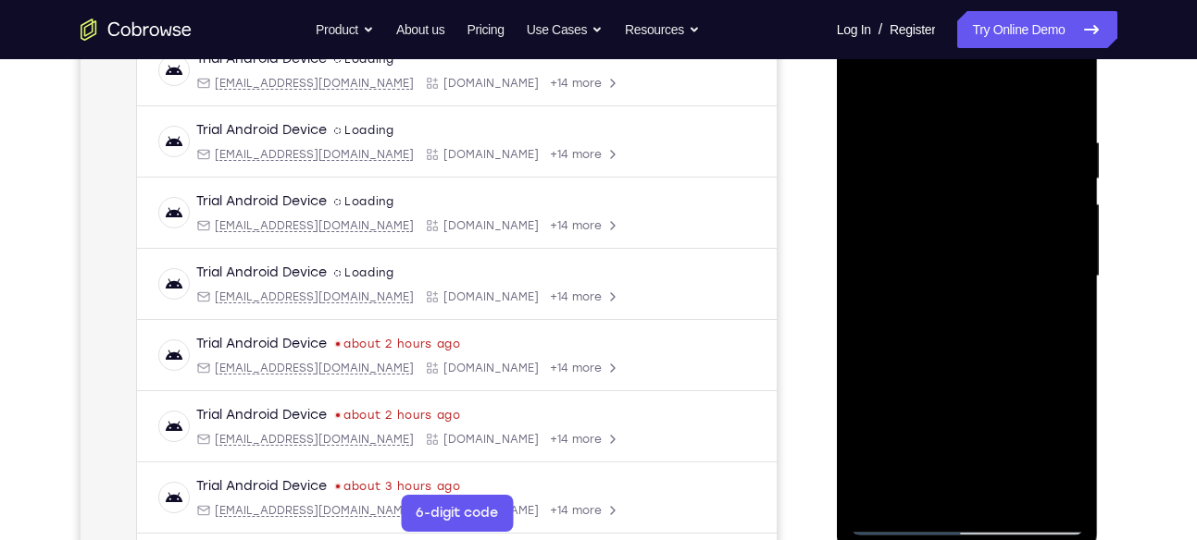
click at [873, 383] on div at bounding box center [966, 277] width 233 height 518
click at [1047, 308] on div at bounding box center [966, 277] width 233 height 518
click at [923, 198] on div at bounding box center [966, 277] width 233 height 518
click at [921, 197] on div at bounding box center [966, 277] width 233 height 518
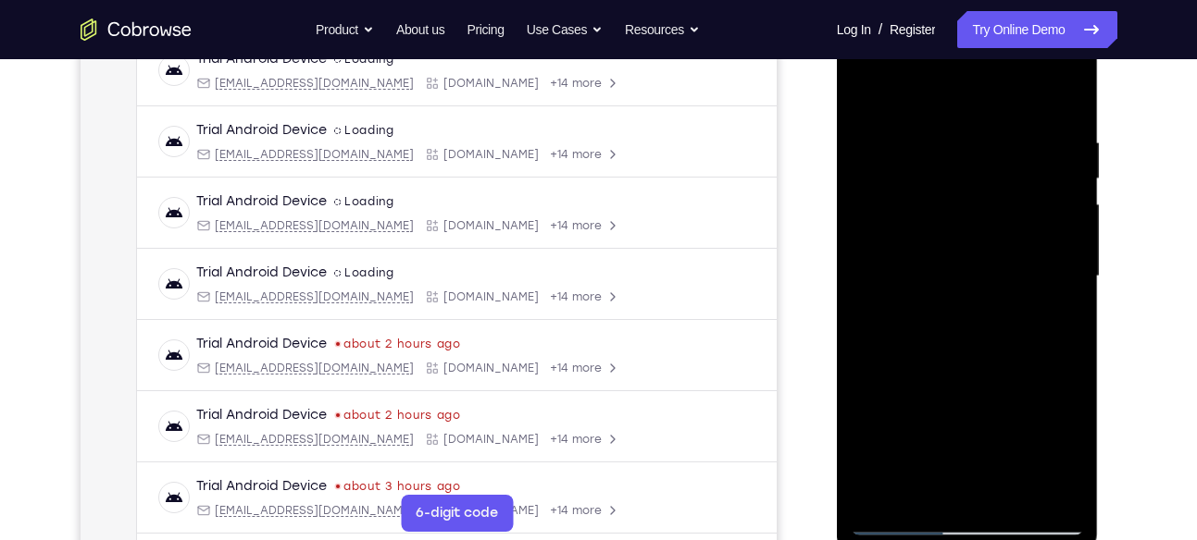
click at [957, 360] on div at bounding box center [966, 277] width 233 height 518
click at [916, 396] on div at bounding box center [966, 277] width 233 height 518
click at [954, 389] on div at bounding box center [966, 277] width 233 height 518
click at [918, 485] on div at bounding box center [966, 277] width 233 height 518
click at [1021, 443] on div at bounding box center [966, 277] width 233 height 518
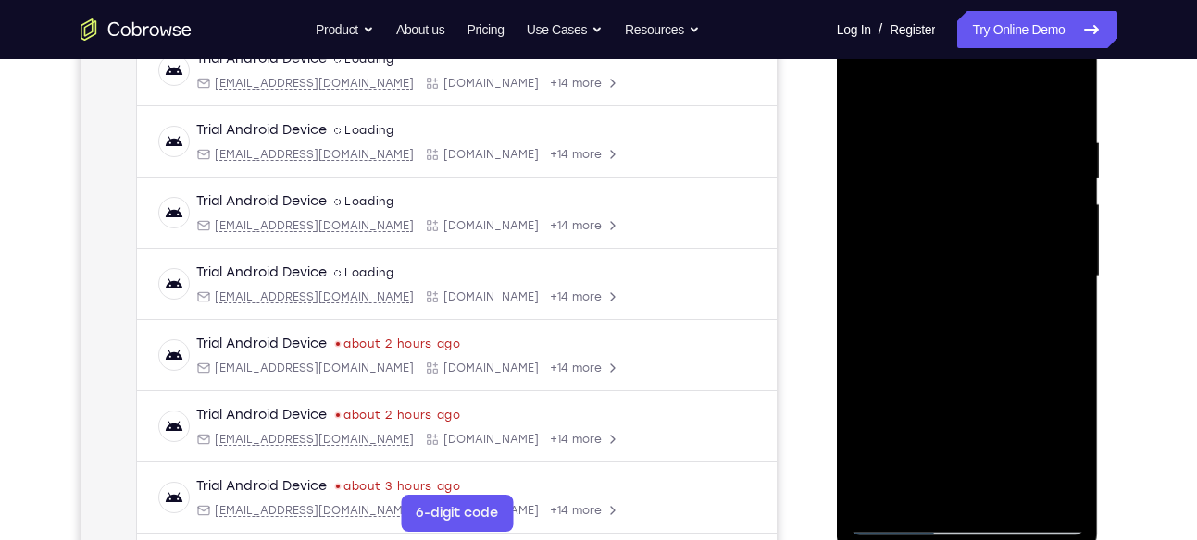
click at [864, 93] on div at bounding box center [966, 277] width 233 height 518
drag, startPoint x: 932, startPoint y: 450, endPoint x: 914, endPoint y: 327, distance: 124.3
click at [914, 327] on div at bounding box center [966, 277] width 233 height 518
drag, startPoint x: 984, startPoint y: 293, endPoint x: 960, endPoint y: 557, distance: 264.8
click at [960, 540] on div at bounding box center [969, 281] width 264 height 555
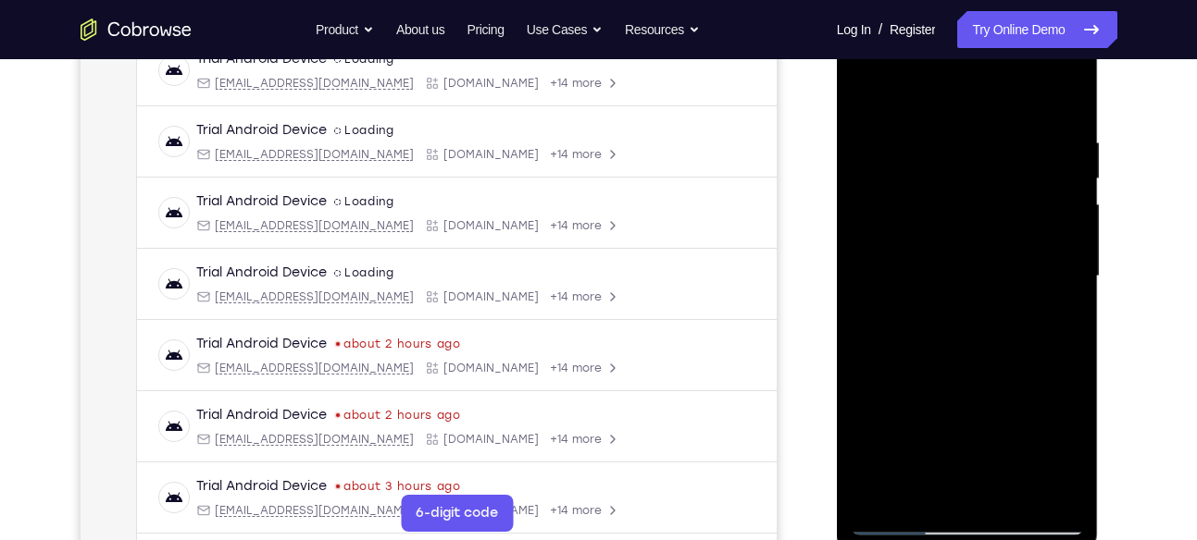
click at [872, 87] on div at bounding box center [966, 277] width 233 height 518
click at [1006, 118] on div at bounding box center [966, 277] width 233 height 518
drag, startPoint x: 1070, startPoint y: 187, endPoint x: 1458, endPoint y: 280, distance: 398.9
click at [837, 305] on html "Online web based iOS Simulators and Android Emulators. Run iPhone, iPad, Mobile…" at bounding box center [969, 281] width 264 height 555
drag, startPoint x: 1061, startPoint y: 164, endPoint x: 600, endPoint y: 165, distance: 460.9
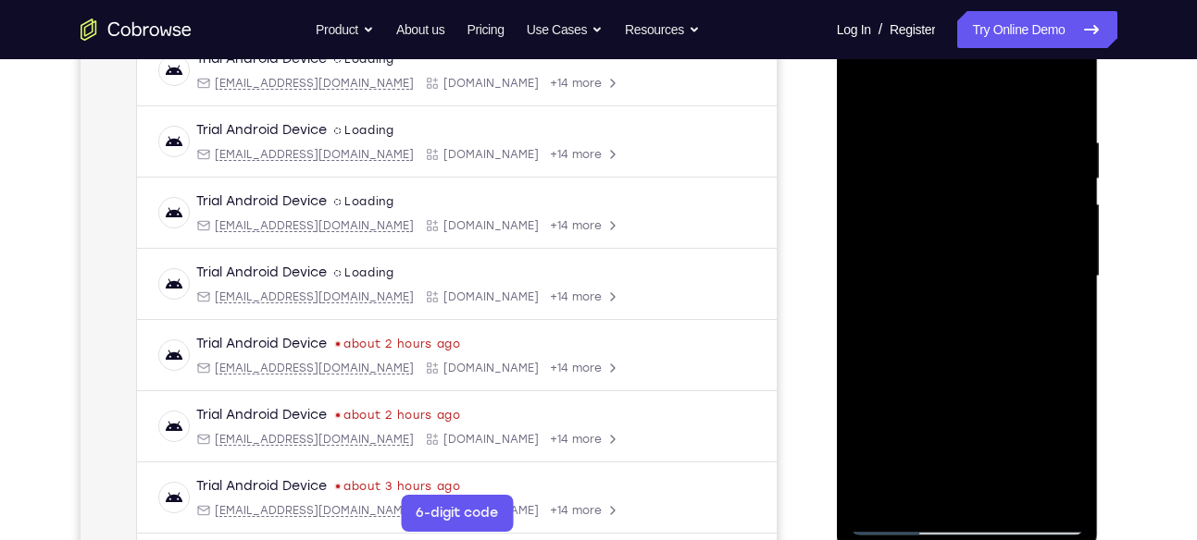
click at [837, 165] on html "Online web based iOS Simulators and Android Emulators. Run iPhone, iPad, Mobile…" at bounding box center [969, 281] width 264 height 555
click at [1069, 204] on div at bounding box center [966, 277] width 233 height 518
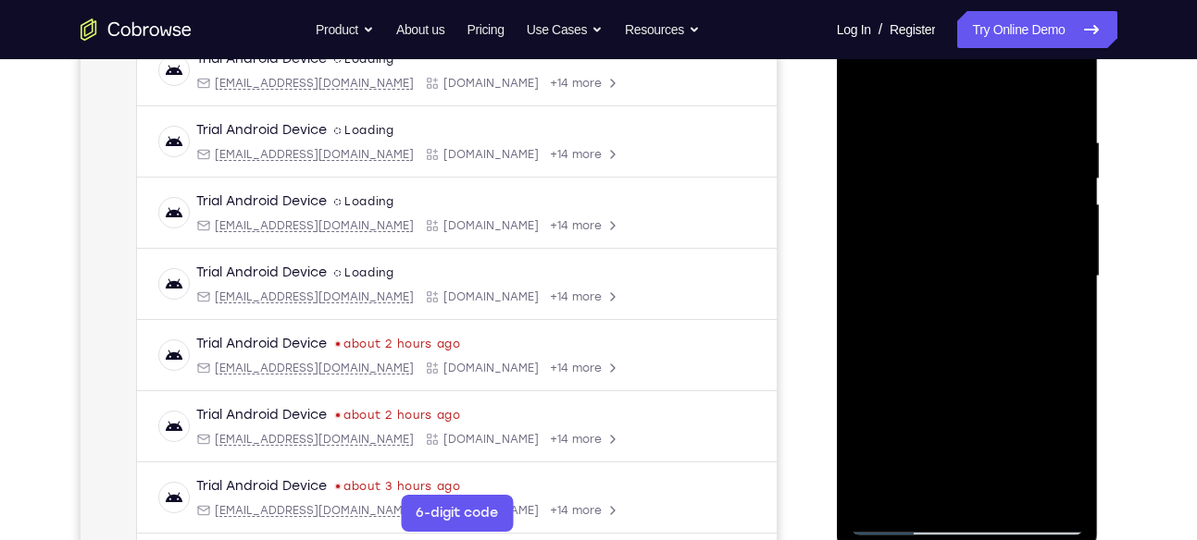
click at [1069, 204] on div at bounding box center [966, 277] width 233 height 518
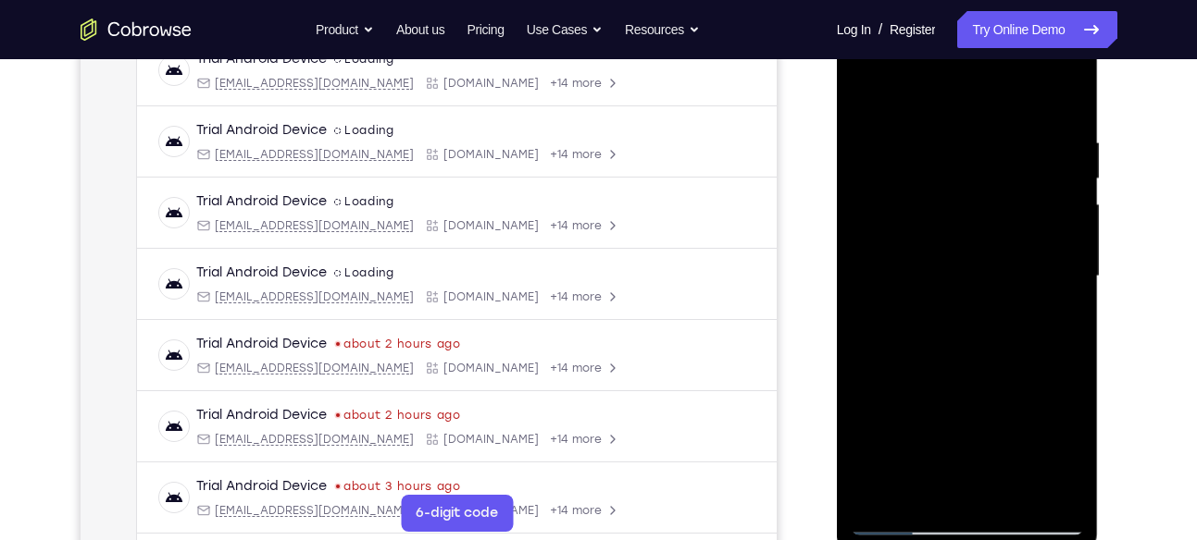
click at [1069, 204] on div at bounding box center [966, 277] width 233 height 518
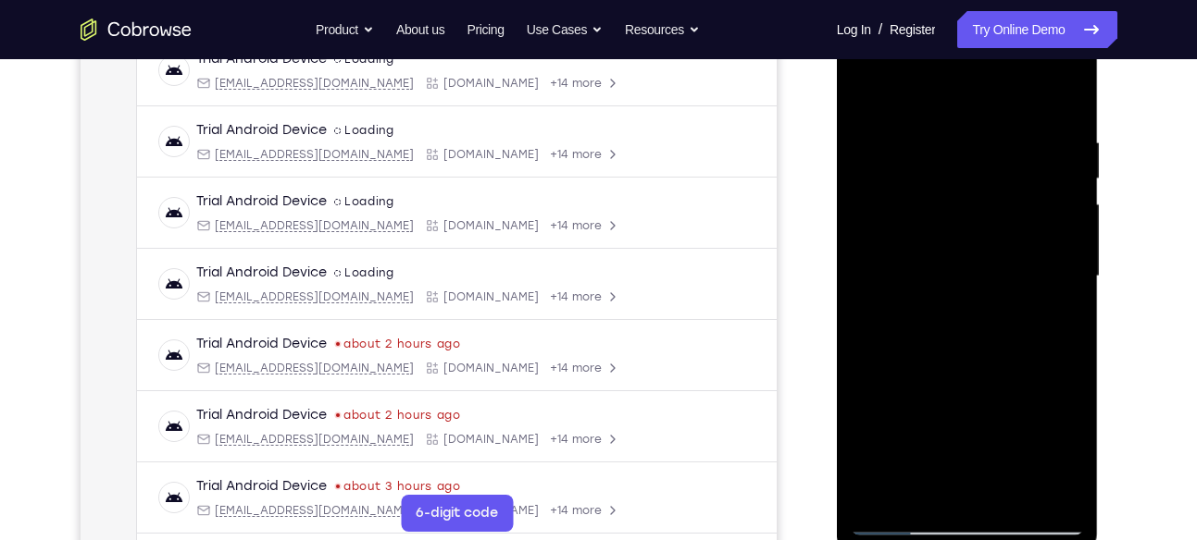
click at [1069, 204] on div at bounding box center [966, 277] width 233 height 518
click at [1064, 152] on div at bounding box center [966, 277] width 233 height 518
click at [1064, 95] on div at bounding box center [966, 277] width 233 height 518
click at [1017, 485] on div at bounding box center [966, 277] width 233 height 518
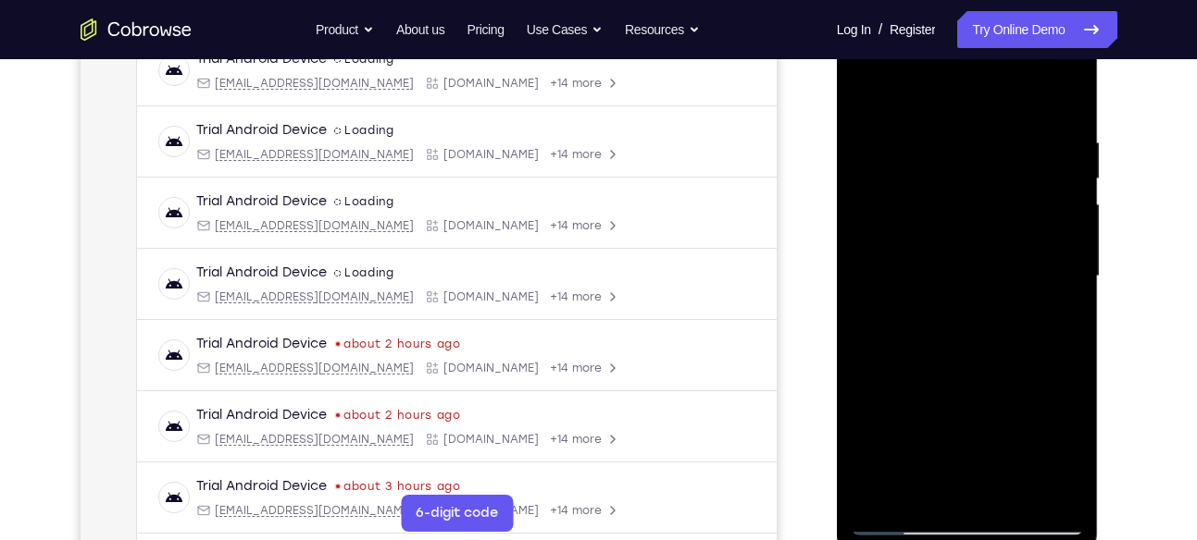
click at [957, 309] on div at bounding box center [966, 277] width 233 height 518
click at [907, 383] on div at bounding box center [966, 277] width 233 height 518
click at [950, 389] on div at bounding box center [966, 277] width 233 height 518
click at [926, 227] on div at bounding box center [966, 277] width 233 height 518
click at [973, 382] on div at bounding box center [966, 277] width 233 height 518
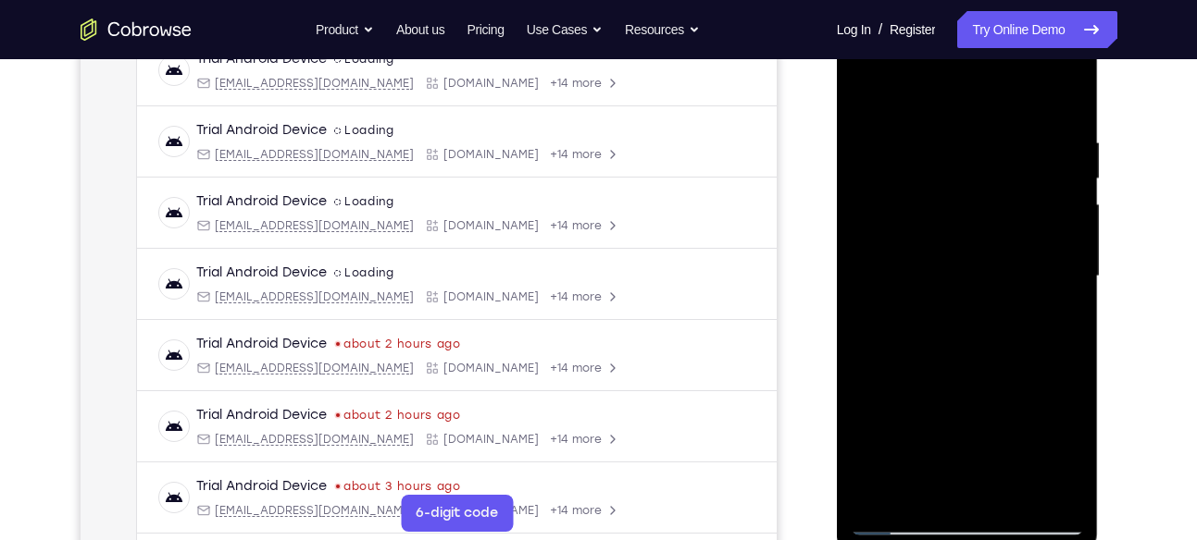
click at [920, 492] on div at bounding box center [966, 277] width 233 height 518
click at [895, 377] on div at bounding box center [966, 277] width 233 height 518
click at [1052, 303] on div at bounding box center [966, 277] width 233 height 518
click at [861, 94] on div at bounding box center [966, 277] width 233 height 518
click at [956, 309] on div at bounding box center [966, 277] width 233 height 518
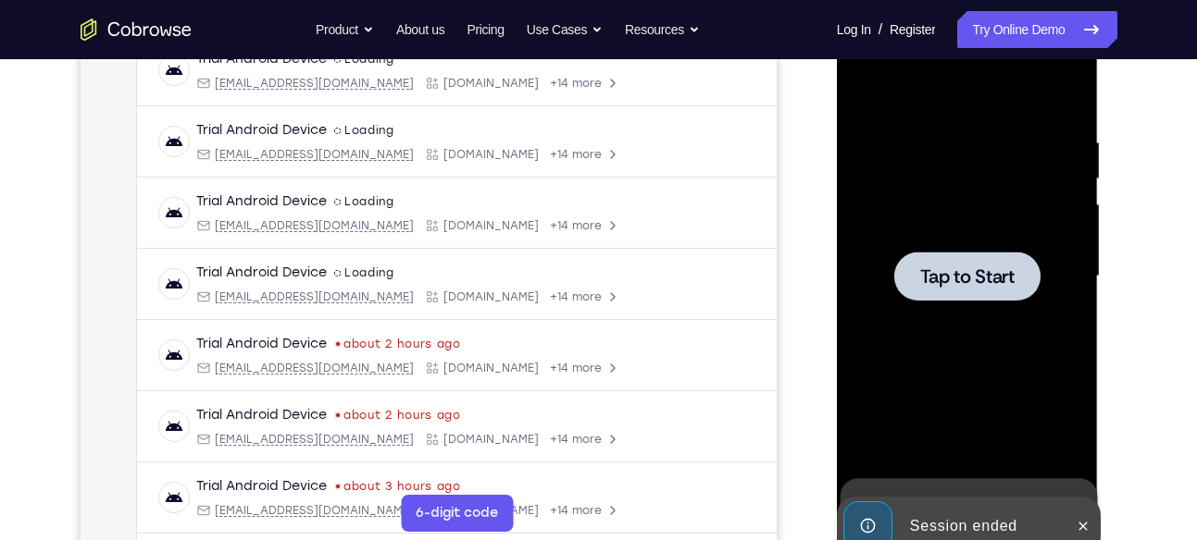
click at [958, 285] on span "Tap to Start" at bounding box center [967, 276] width 94 height 19
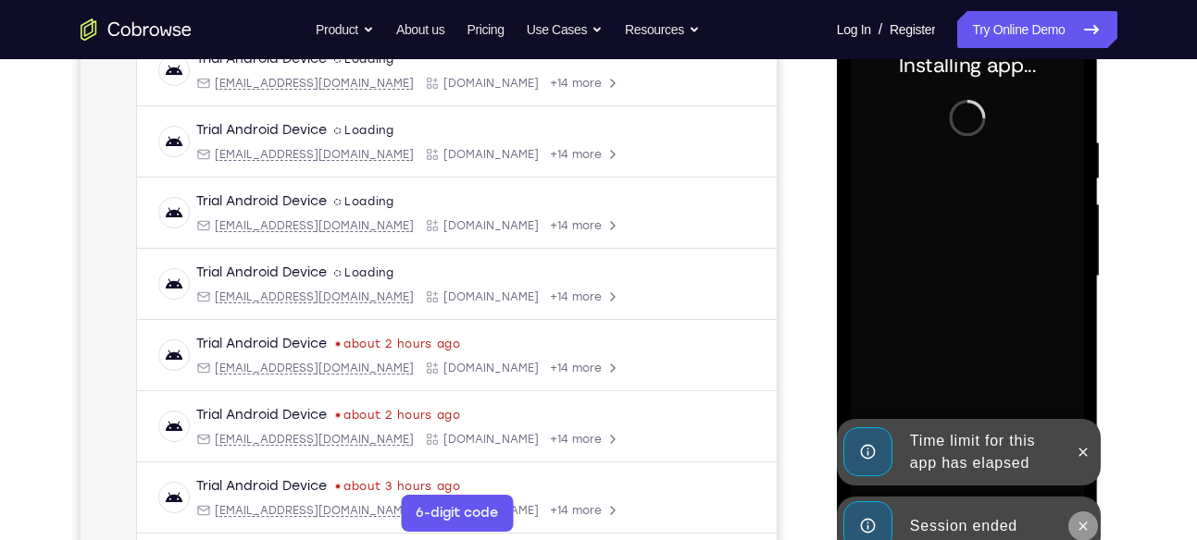
click at [1079, 520] on icon at bounding box center [1082, 526] width 15 height 15
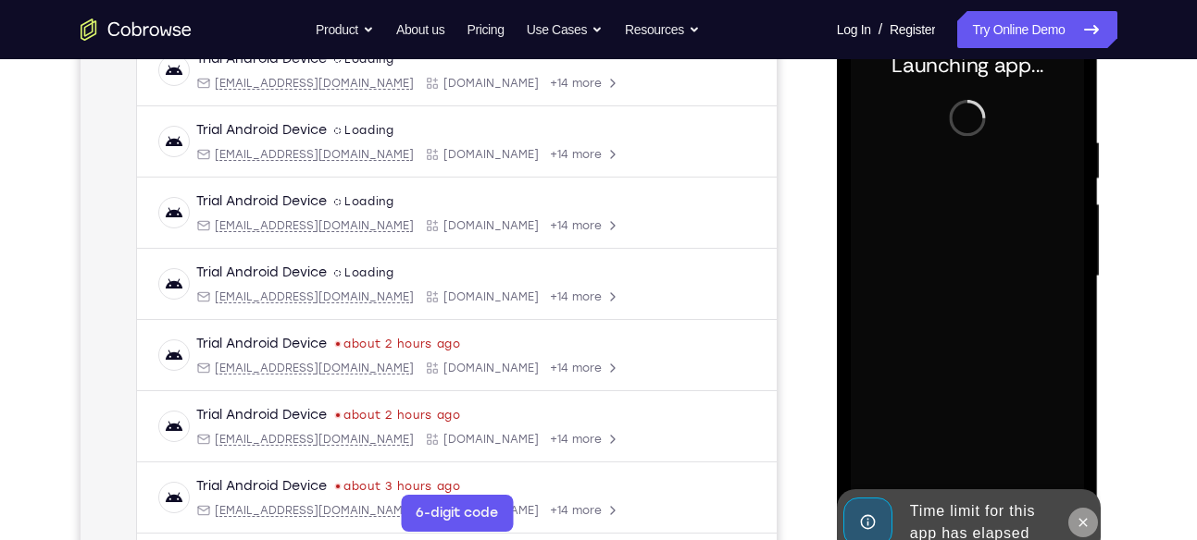
click at [1079, 509] on button at bounding box center [1083, 523] width 30 height 30
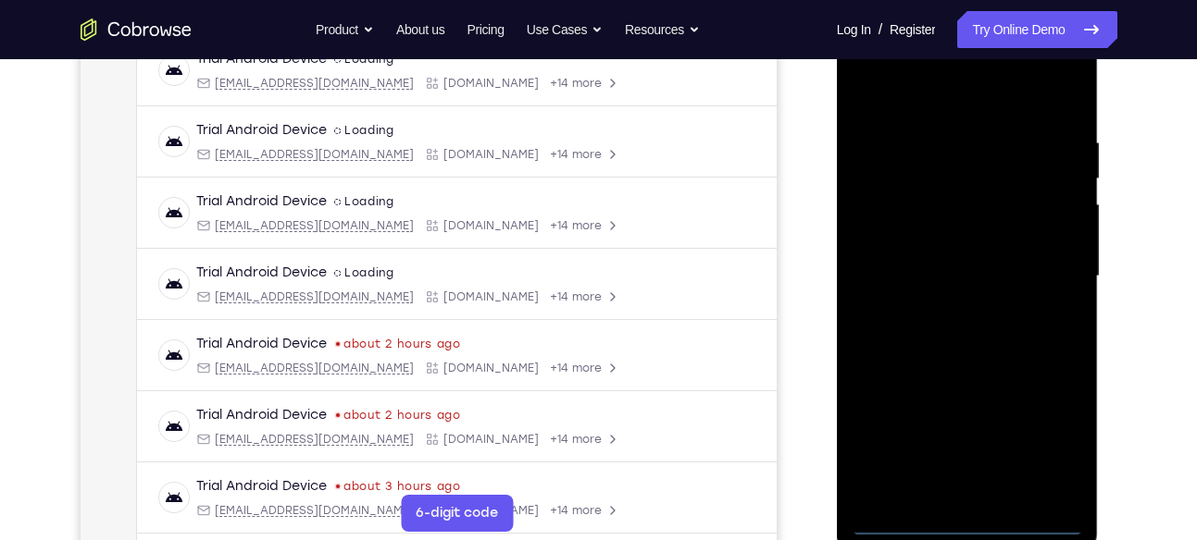
click at [970, 512] on div at bounding box center [966, 277] width 233 height 518
click at [962, 521] on div at bounding box center [966, 277] width 233 height 518
click at [1044, 441] on div at bounding box center [966, 277] width 233 height 518
click at [901, 98] on div at bounding box center [966, 277] width 233 height 518
click at [1047, 265] on div at bounding box center [966, 277] width 233 height 518
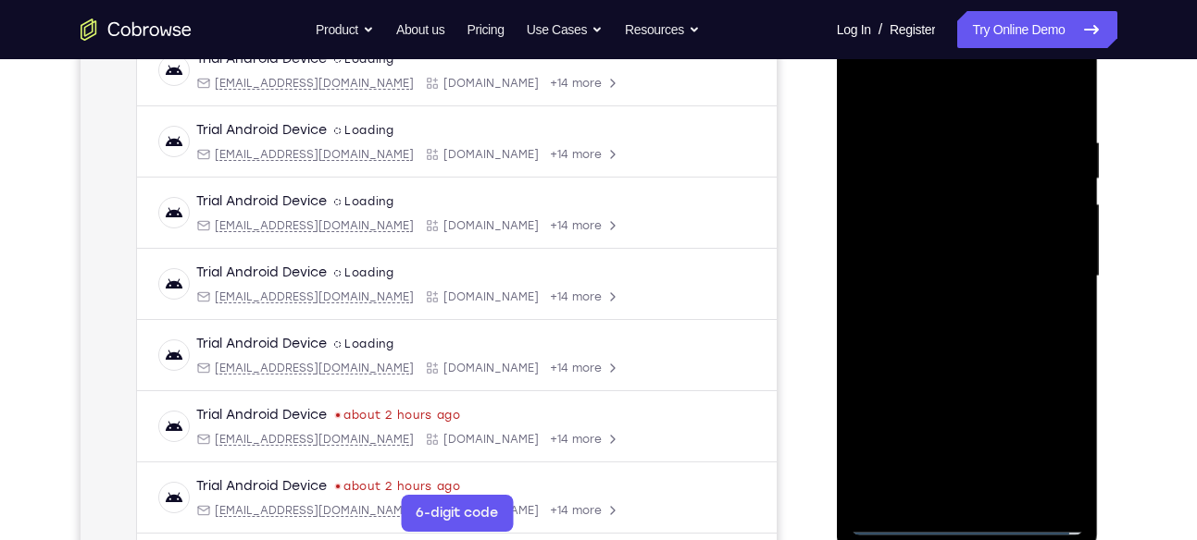
click at [996, 492] on div at bounding box center [966, 277] width 233 height 518
click at [971, 265] on div at bounding box center [966, 277] width 233 height 518
click at [960, 245] on div at bounding box center [966, 277] width 233 height 518
click at [985, 270] on div at bounding box center [966, 277] width 233 height 518
click at [990, 355] on div at bounding box center [966, 277] width 233 height 518
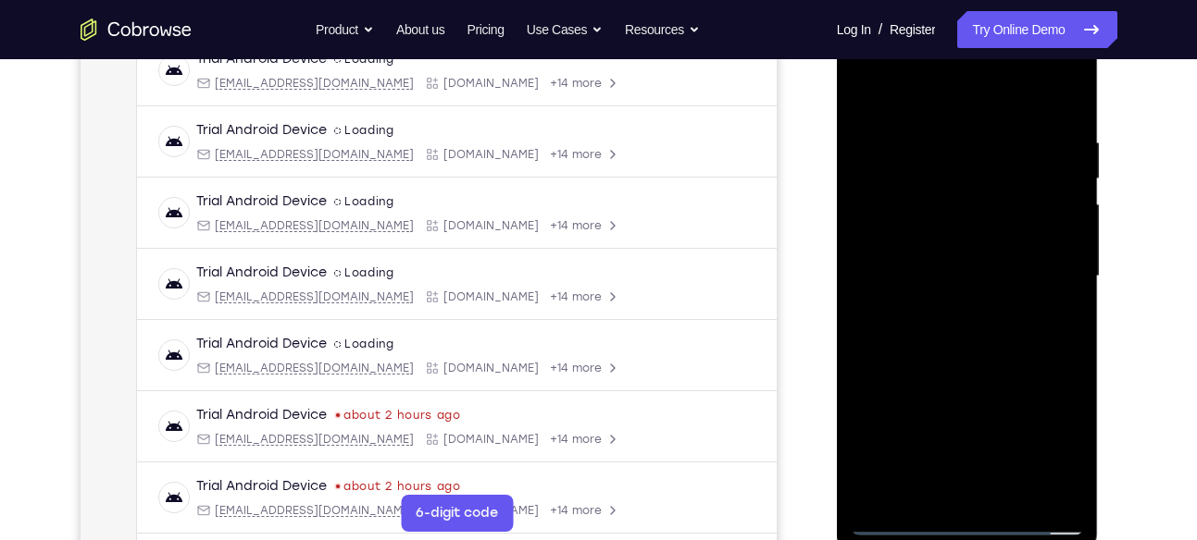
click at [1014, 487] on div at bounding box center [966, 277] width 233 height 518
click at [949, 376] on div at bounding box center [966, 277] width 233 height 518
click at [976, 312] on div at bounding box center [966, 277] width 233 height 518
click at [1068, 450] on div at bounding box center [966, 277] width 233 height 518
click at [863, 93] on div at bounding box center [966, 277] width 233 height 518
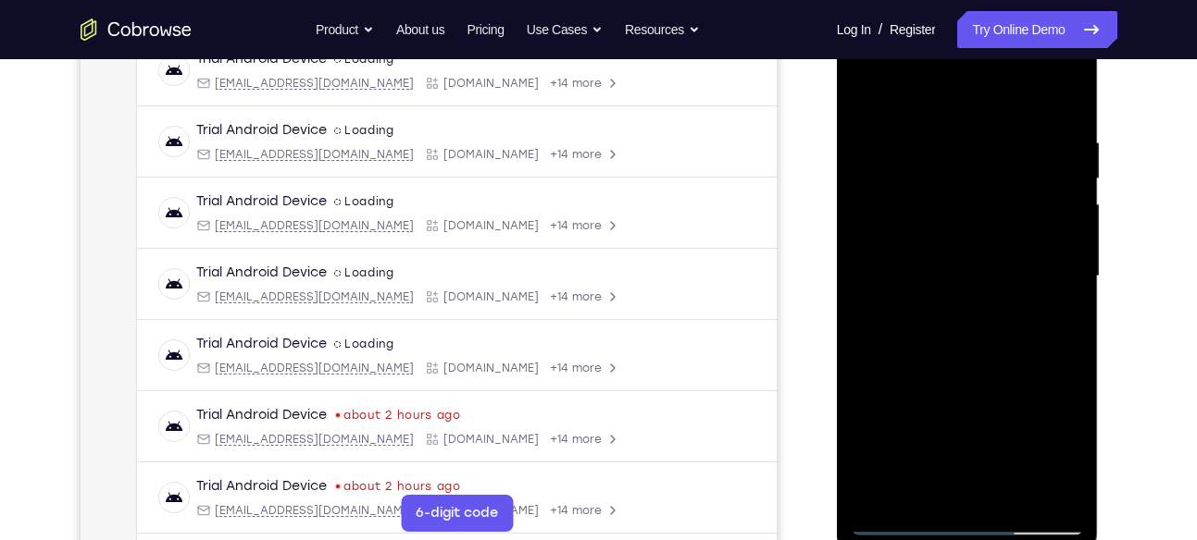
click at [952, 272] on div at bounding box center [966, 277] width 233 height 518
click at [975, 230] on div at bounding box center [966, 277] width 233 height 518
click at [964, 196] on div at bounding box center [966, 277] width 233 height 518
click at [997, 192] on div at bounding box center [966, 277] width 233 height 518
click at [922, 482] on div at bounding box center [966, 277] width 233 height 518
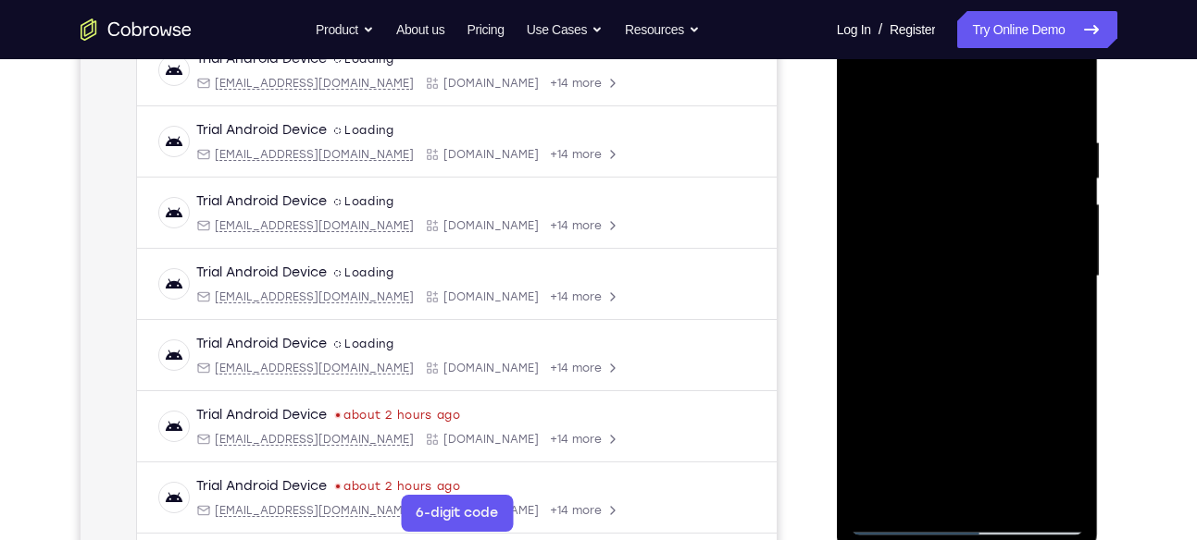
click at [1019, 385] on div at bounding box center [966, 277] width 233 height 518
click at [912, 224] on div at bounding box center [966, 277] width 233 height 518
click at [998, 290] on div at bounding box center [966, 277] width 233 height 518
click at [1050, 293] on div at bounding box center [966, 277] width 233 height 518
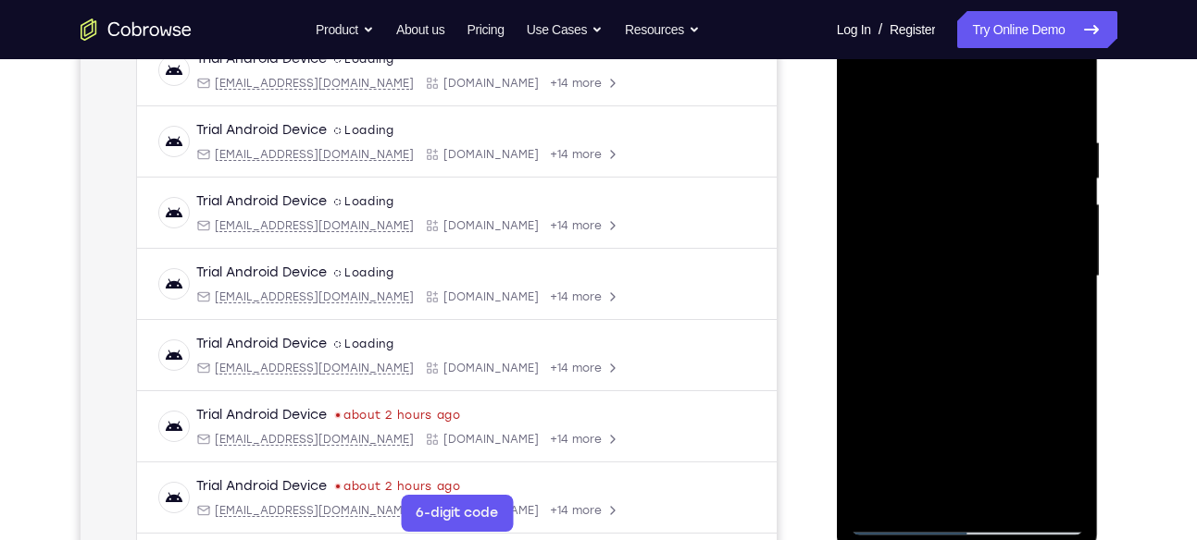
click at [1048, 265] on div at bounding box center [966, 277] width 233 height 518
click at [924, 492] on div at bounding box center [966, 277] width 233 height 518
click at [1019, 447] on div at bounding box center [966, 277] width 233 height 518
click at [875, 243] on div at bounding box center [966, 277] width 233 height 518
click at [1015, 369] on div at bounding box center [966, 277] width 233 height 518
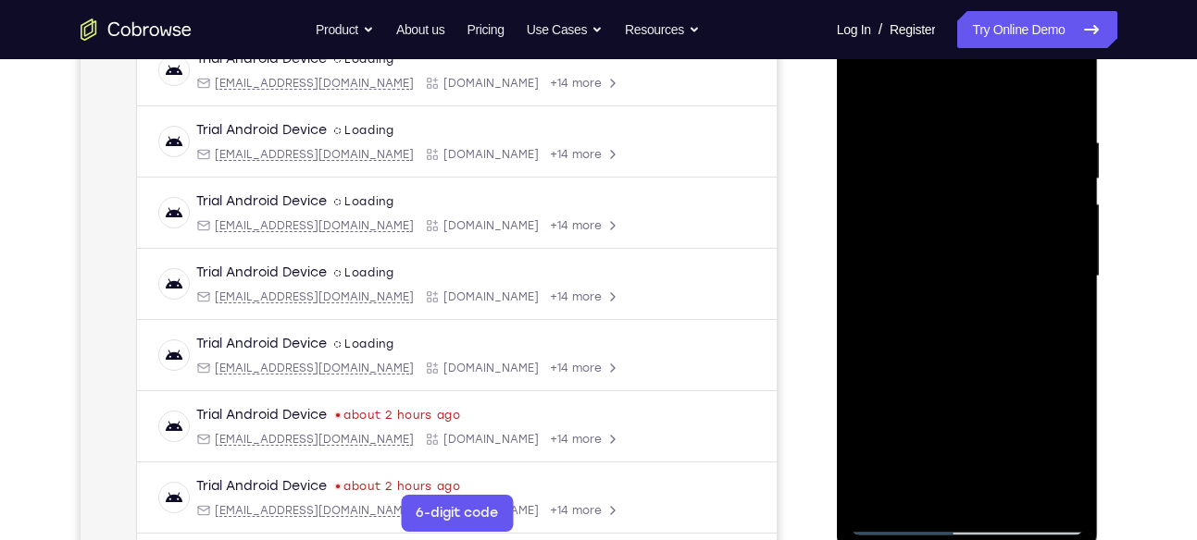
click at [1049, 372] on div at bounding box center [966, 277] width 233 height 518
click at [923, 487] on div at bounding box center [966, 277] width 233 height 518
drag, startPoint x: 914, startPoint y: 434, endPoint x: 932, endPoint y: 216, distance: 219.1
click at [932, 216] on div at bounding box center [966, 277] width 233 height 518
drag, startPoint x: 997, startPoint y: 449, endPoint x: 974, endPoint y: 292, distance: 158.9
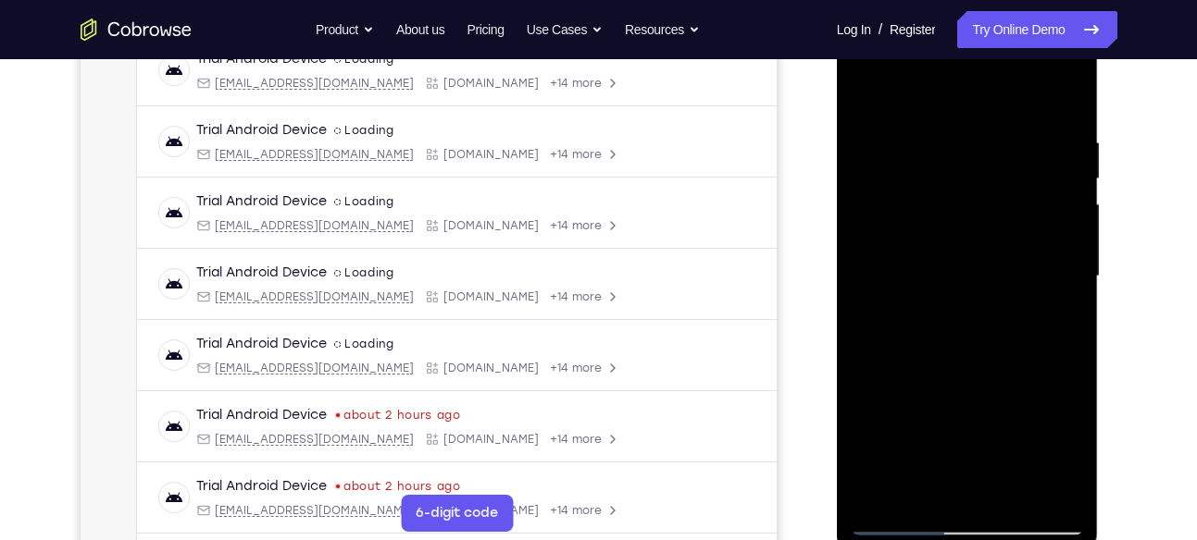
click at [974, 292] on div at bounding box center [966, 277] width 233 height 518
click at [871, 469] on div at bounding box center [966, 277] width 233 height 518
click at [1064, 490] on div at bounding box center [966, 277] width 233 height 518
click at [867, 474] on div at bounding box center [966, 277] width 233 height 518
click at [1064, 315] on div at bounding box center [966, 277] width 233 height 518
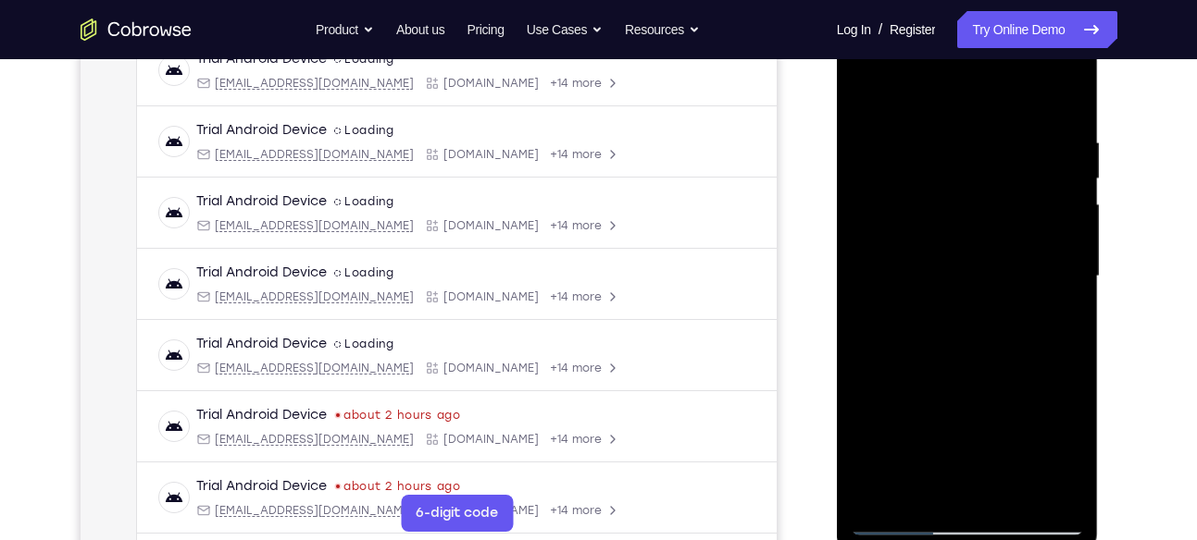
click at [926, 209] on div at bounding box center [966, 277] width 233 height 518
click at [906, 384] on div at bounding box center [966, 277] width 233 height 518
click at [865, 85] on div at bounding box center [966, 277] width 233 height 518
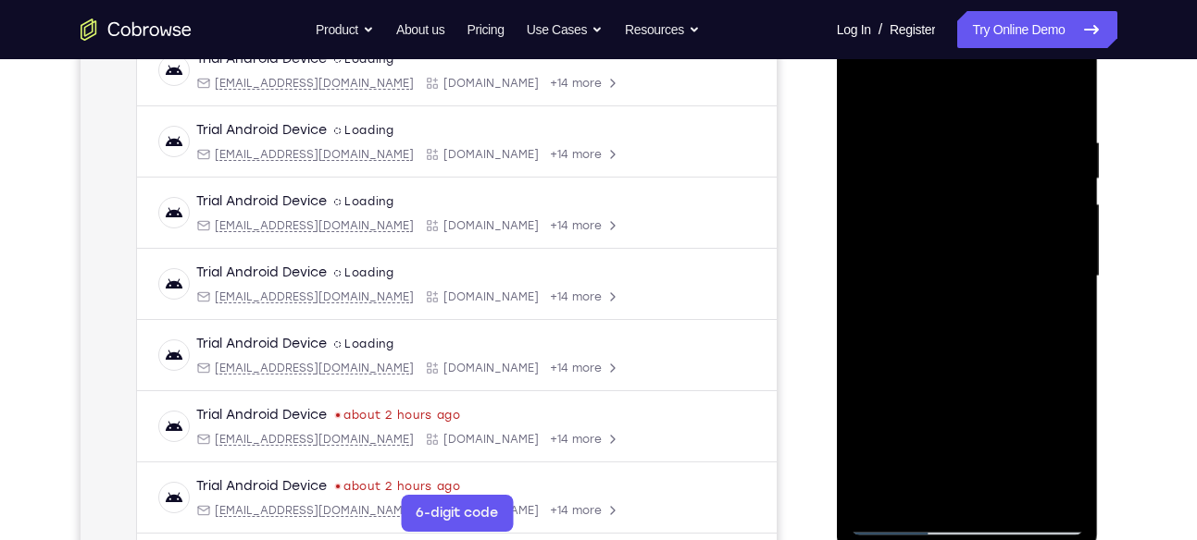
click at [975, 265] on div at bounding box center [966, 277] width 233 height 518
click at [861, 93] on div at bounding box center [966, 277] width 233 height 518
click at [1001, 384] on div at bounding box center [966, 277] width 233 height 518
click at [1021, 381] on div at bounding box center [966, 277] width 233 height 518
click at [1048, 383] on div at bounding box center [966, 277] width 233 height 518
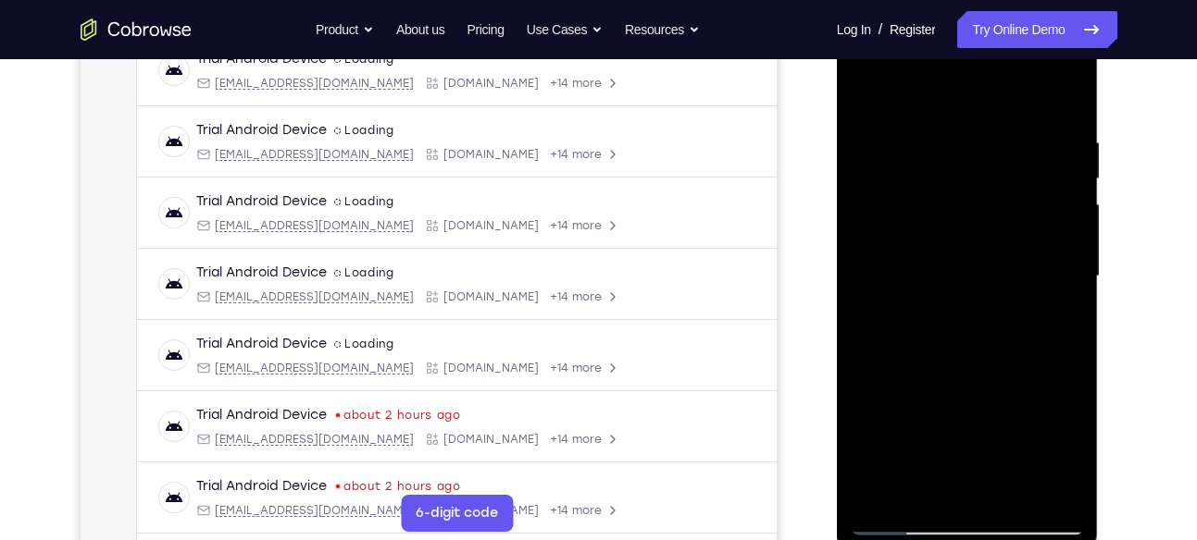
click at [1067, 443] on div at bounding box center [966, 277] width 233 height 518
click at [927, 485] on div at bounding box center [966, 277] width 233 height 518
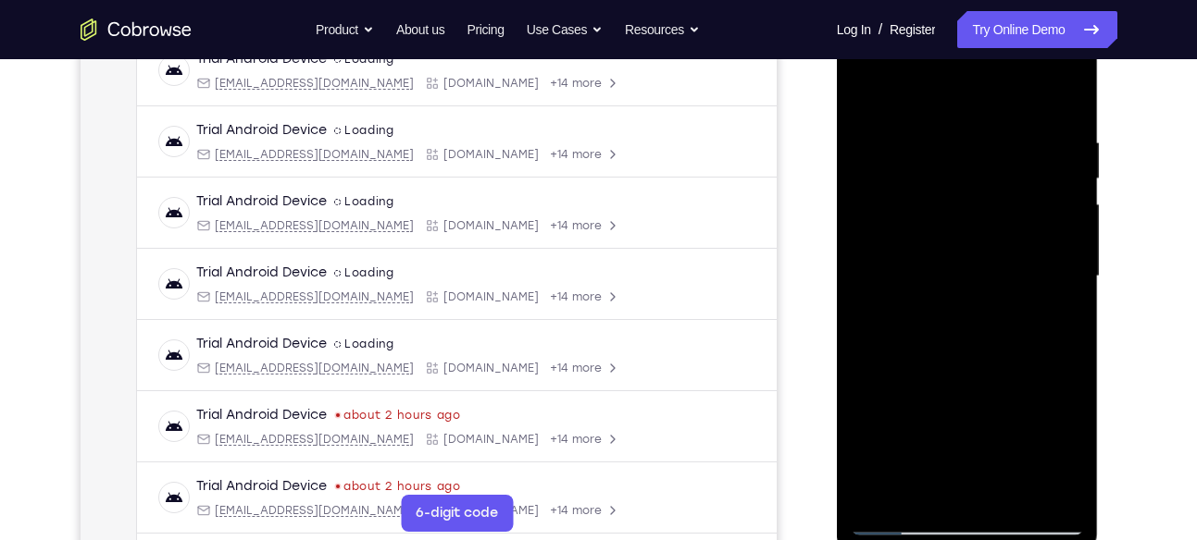
click at [1011, 413] on div at bounding box center [966, 277] width 233 height 518
click at [919, 199] on div at bounding box center [966, 277] width 233 height 518
click at [928, 386] on div at bounding box center [966, 277] width 233 height 518
click at [964, 388] on div at bounding box center [966, 277] width 233 height 518
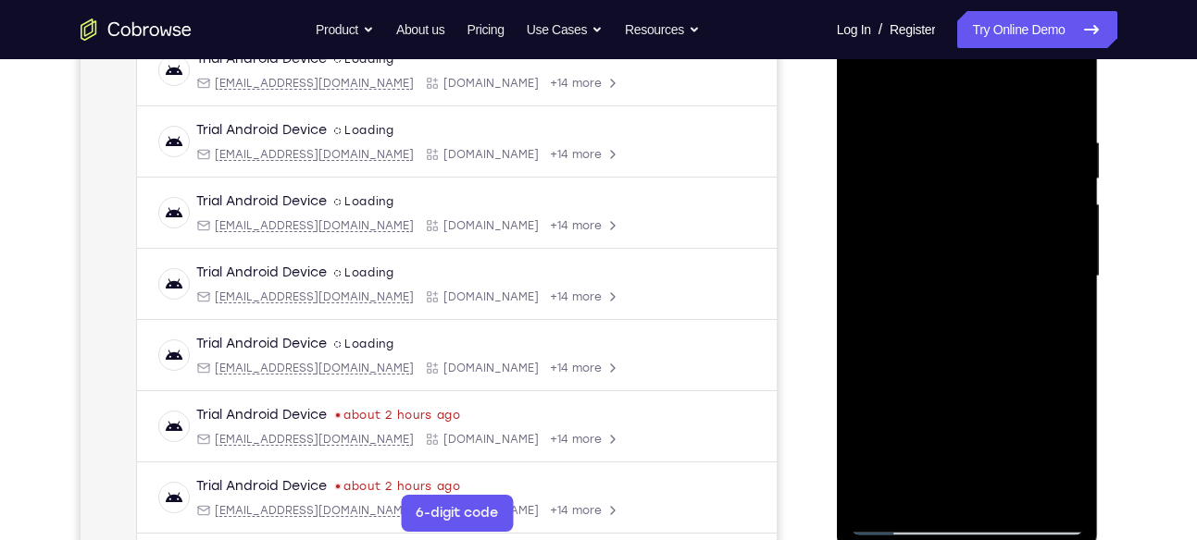
click at [866, 85] on div at bounding box center [966, 277] width 233 height 518
click at [988, 343] on div at bounding box center [966, 277] width 233 height 518
click at [924, 490] on div at bounding box center [966, 277] width 233 height 518
click at [870, 384] on div at bounding box center [966, 277] width 233 height 518
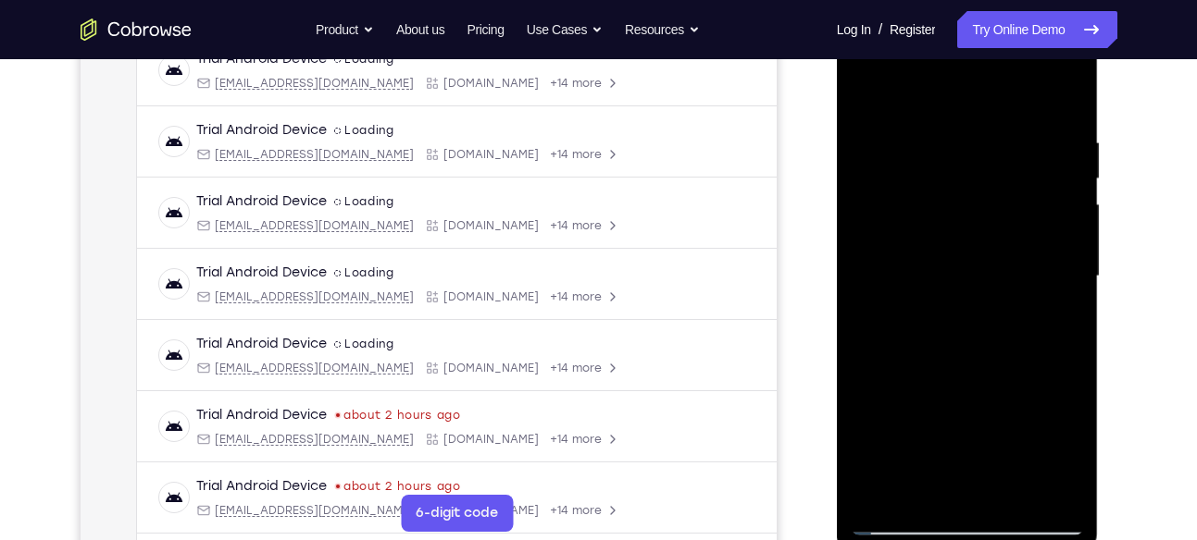
click at [894, 381] on div at bounding box center [966, 277] width 233 height 518
click at [871, 94] on div at bounding box center [966, 277] width 233 height 518
click at [972, 263] on div at bounding box center [966, 277] width 233 height 518
click at [920, 488] on div at bounding box center [966, 277] width 233 height 518
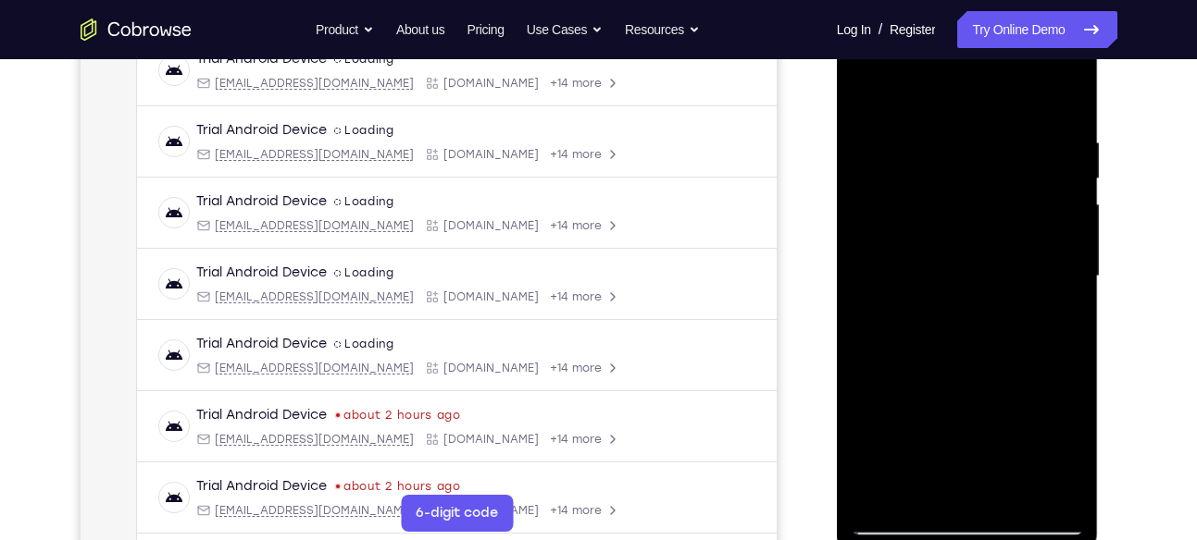
click at [894, 379] on div at bounding box center [966, 277] width 233 height 518
click at [870, 93] on div at bounding box center [966, 277] width 233 height 518
click at [956, 387] on div at bounding box center [966, 277] width 233 height 518
click at [897, 453] on div at bounding box center [966, 277] width 233 height 518
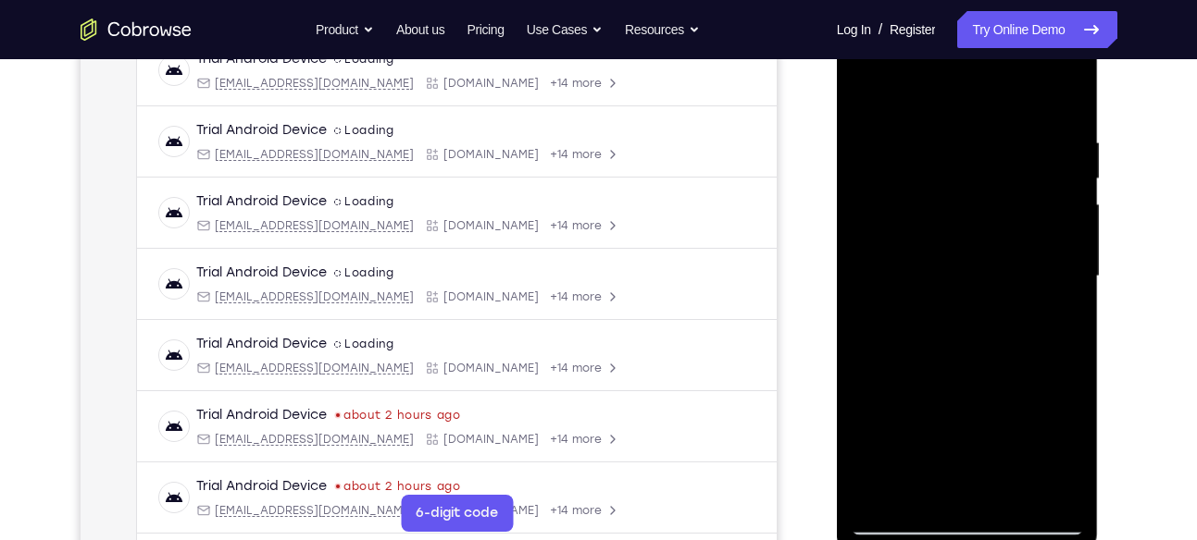
click at [897, 453] on div at bounding box center [966, 277] width 233 height 518
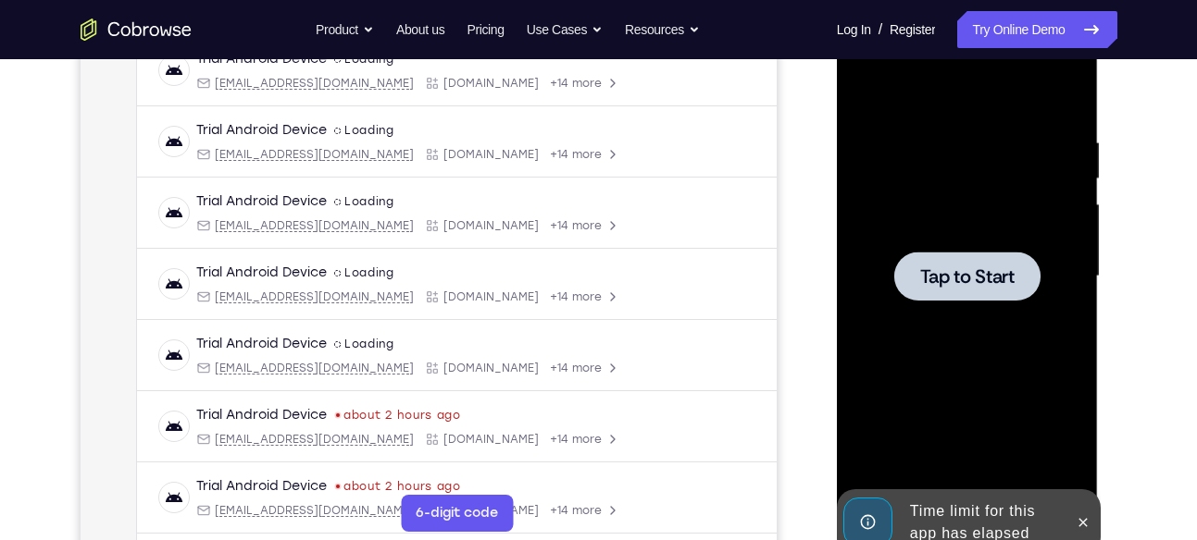
click at [960, 273] on span "Tap to Start" at bounding box center [967, 276] width 94 height 19
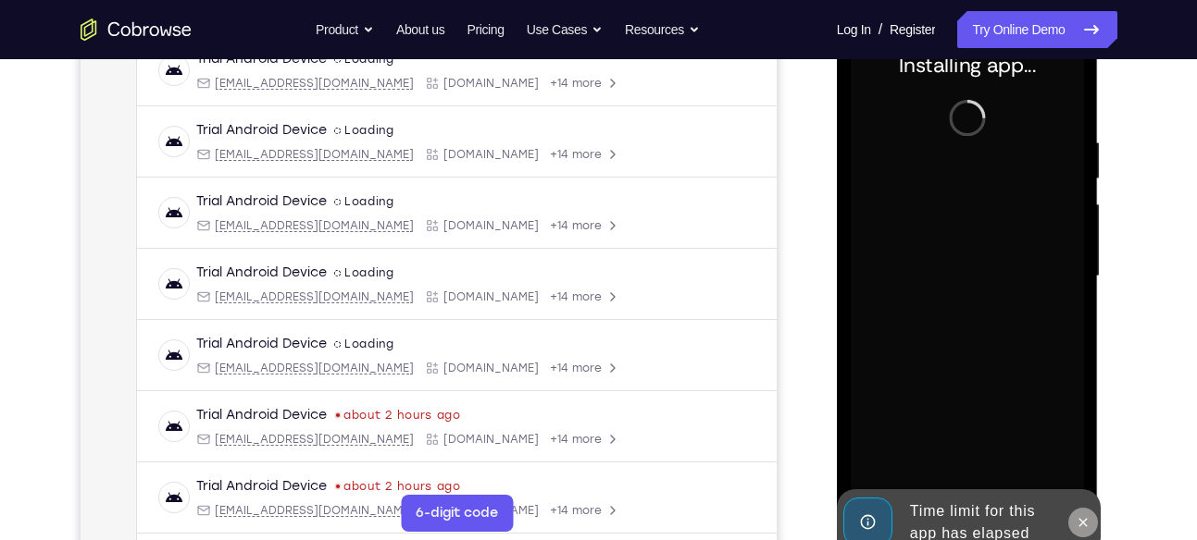
click at [1078, 512] on button at bounding box center [1083, 523] width 30 height 30
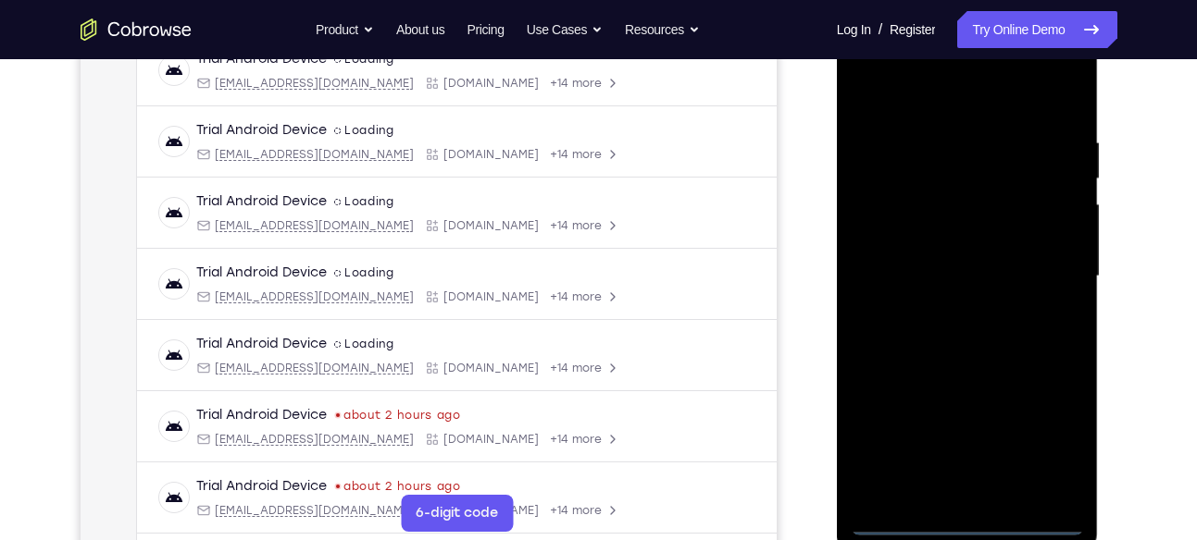
click at [973, 525] on div at bounding box center [966, 277] width 233 height 518
click at [1027, 446] on div at bounding box center [966, 277] width 233 height 518
click at [1047, 441] on div at bounding box center [966, 277] width 233 height 518
click at [943, 102] on div at bounding box center [966, 277] width 233 height 518
click at [1058, 271] on div at bounding box center [966, 277] width 233 height 518
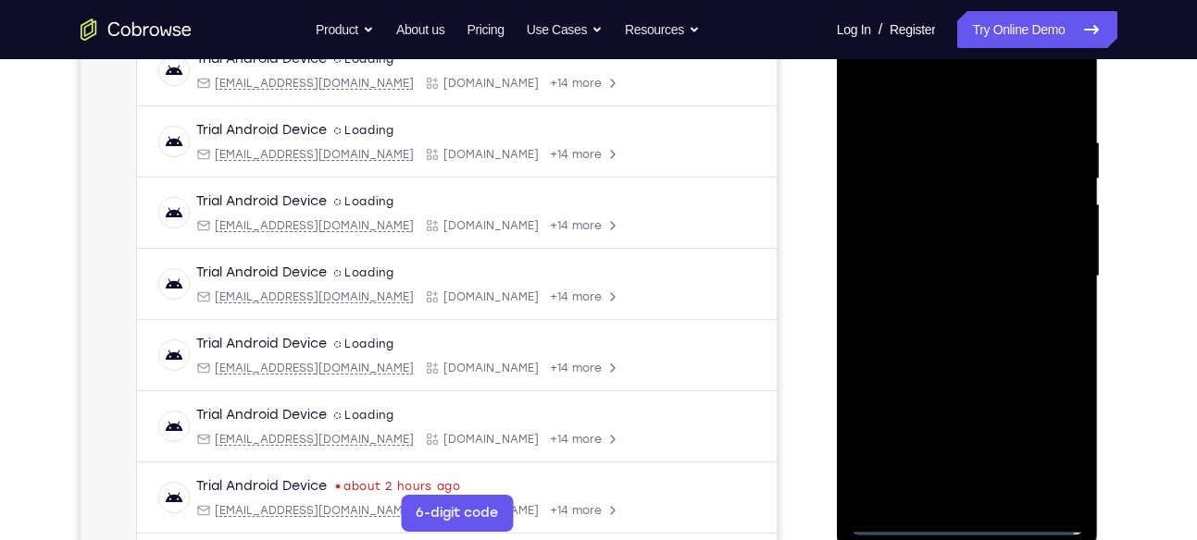
click at [985, 490] on div at bounding box center [966, 277] width 233 height 518
click at [937, 251] on div at bounding box center [966, 277] width 233 height 518
click at [940, 235] on div at bounding box center [966, 277] width 233 height 518
click at [960, 271] on div at bounding box center [966, 277] width 233 height 518
click at [986, 351] on div at bounding box center [966, 277] width 233 height 518
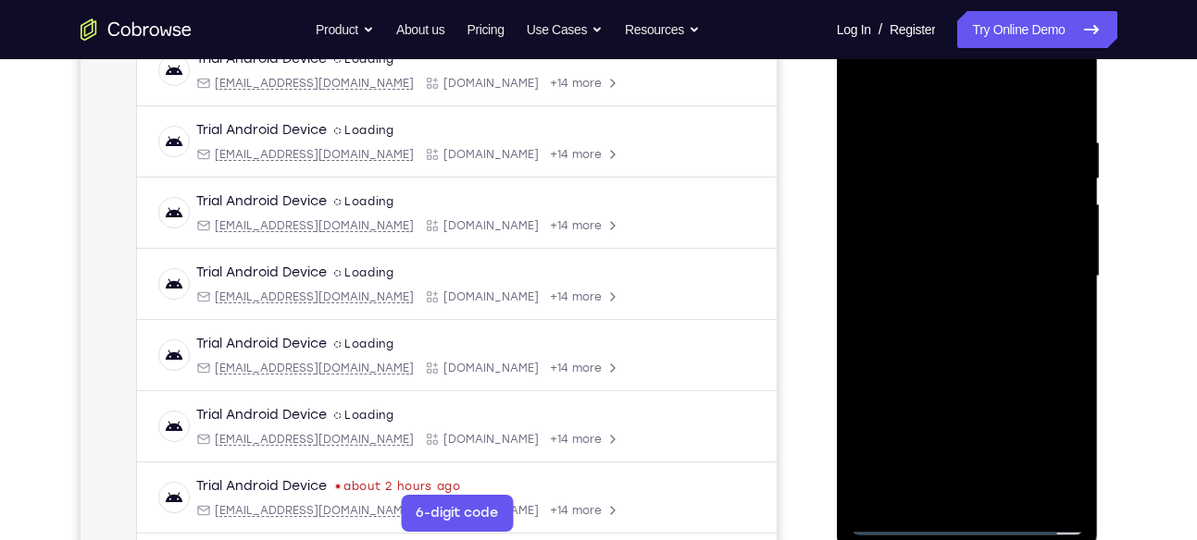
click at [1017, 490] on div at bounding box center [966, 277] width 233 height 518
click at [984, 365] on div at bounding box center [966, 277] width 233 height 518
click at [997, 309] on div at bounding box center [966, 277] width 233 height 518
click at [964, 262] on div at bounding box center [966, 277] width 233 height 518
click at [928, 421] on div at bounding box center [966, 277] width 233 height 518
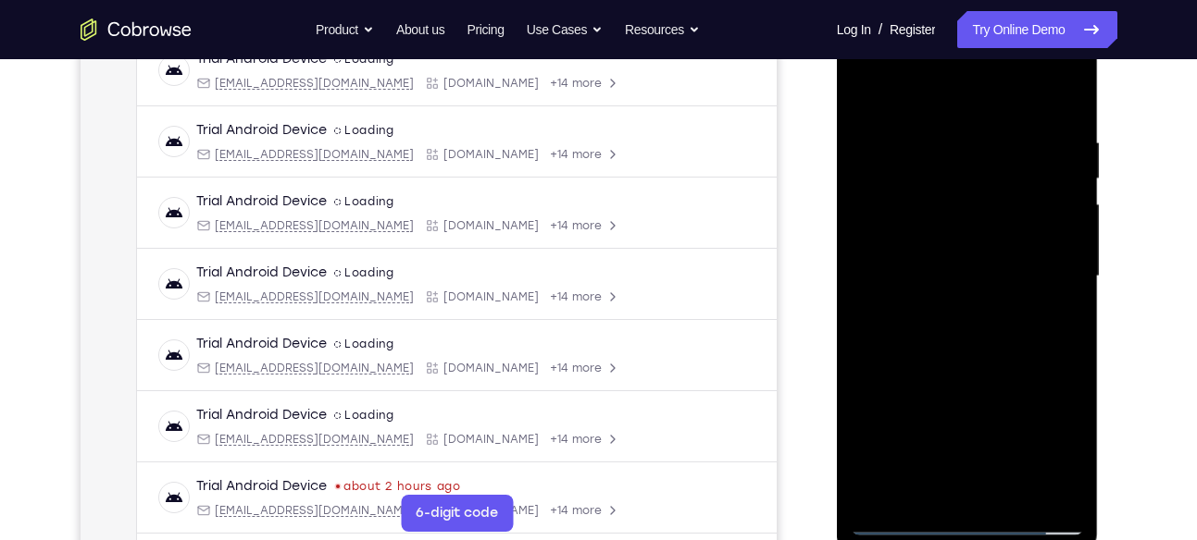
click at [928, 421] on div at bounding box center [966, 277] width 233 height 518
click at [900, 445] on div at bounding box center [966, 277] width 233 height 518
drag, startPoint x: 909, startPoint y: 95, endPoint x: 951, endPoint y: -74, distance: 174.6
click at [951, 4] on html "Online web based iOS Simulators and Android Emulators. Run iPhone, iPad, Mobile…" at bounding box center [969, 281] width 264 height 555
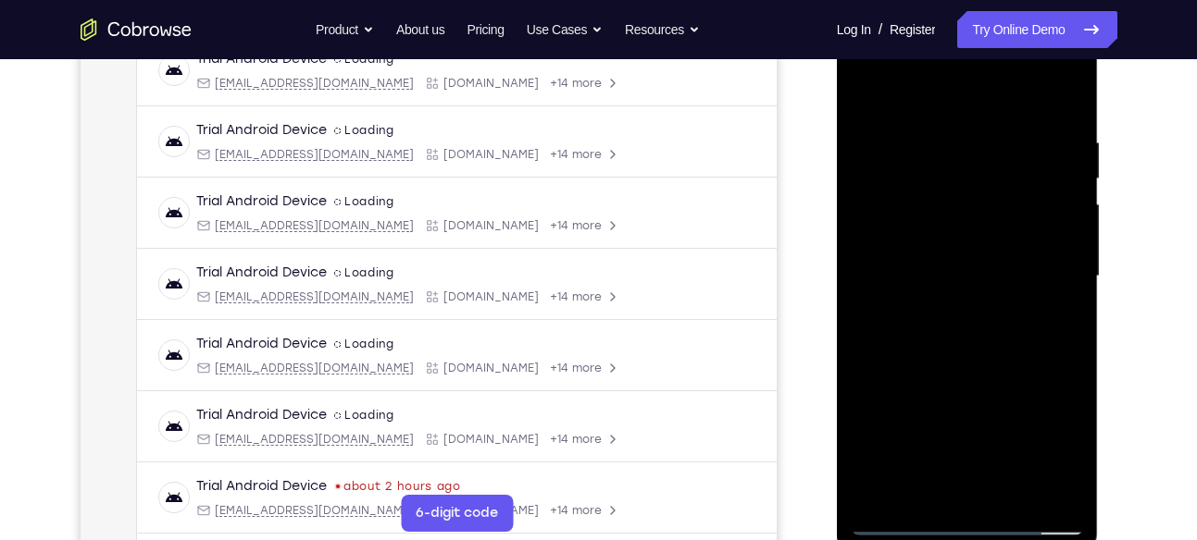
click at [955, 485] on div at bounding box center [966, 277] width 233 height 518
click at [919, 484] on div at bounding box center [966, 277] width 233 height 518
drag, startPoint x: 1018, startPoint y: 403, endPoint x: 1009, endPoint y: 92, distance: 311.1
click at [1009, 92] on div at bounding box center [966, 277] width 233 height 518
drag, startPoint x: 915, startPoint y: 445, endPoint x: 915, endPoint y: 365, distance: 80.5
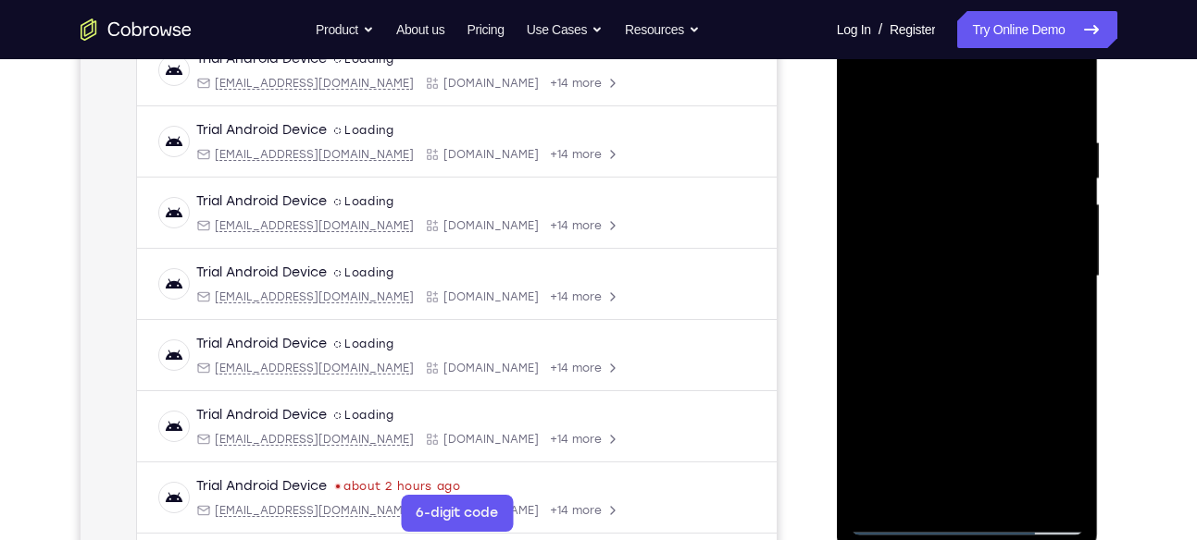
click at [915, 365] on div at bounding box center [966, 277] width 233 height 518
click at [861, 416] on div at bounding box center [966, 277] width 233 height 518
click at [1059, 303] on div at bounding box center [966, 277] width 233 height 518
click at [869, 93] on div at bounding box center [966, 277] width 233 height 518
click at [962, 354] on div at bounding box center [966, 277] width 233 height 518
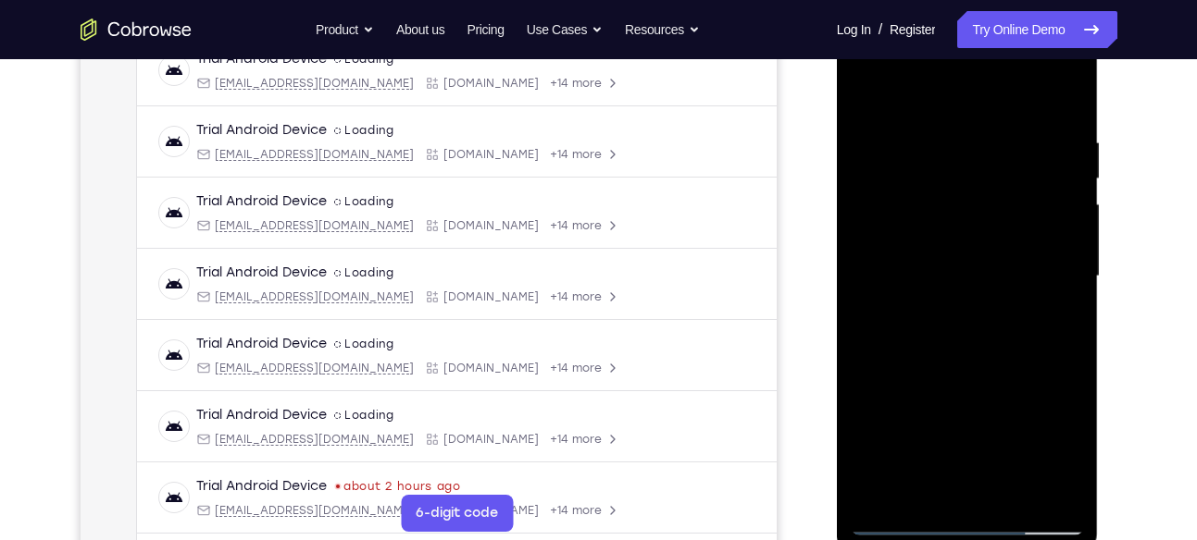
click at [865, 103] on div at bounding box center [966, 277] width 233 height 518
click at [959, 339] on div at bounding box center [966, 277] width 233 height 518
click at [930, 391] on div at bounding box center [966, 277] width 233 height 518
click at [963, 425] on div at bounding box center [966, 277] width 233 height 518
click at [1013, 413] on div at bounding box center [966, 277] width 233 height 518
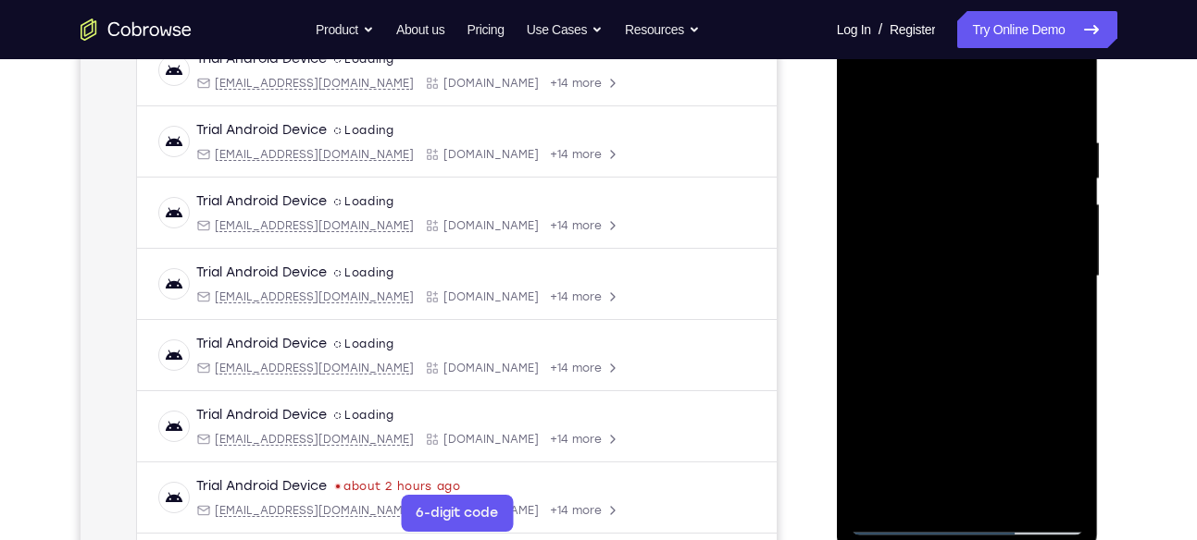
click at [873, 91] on div at bounding box center [966, 277] width 233 height 518
drag, startPoint x: 969, startPoint y: 254, endPoint x: 914, endPoint y: 587, distance: 336.7
click at [914, 540] on html "Online web based iOS Simulators and Android Emulators. Run iPhone, iPad, Mobile…" at bounding box center [969, 281] width 264 height 555
drag, startPoint x: 986, startPoint y: 240, endPoint x: 989, endPoint y: 587, distance: 347.0
click at [989, 540] on html "Online web based iOS Simulators and Android Emulators. Run iPhone, iPad, Mobile…" at bounding box center [969, 281] width 264 height 555
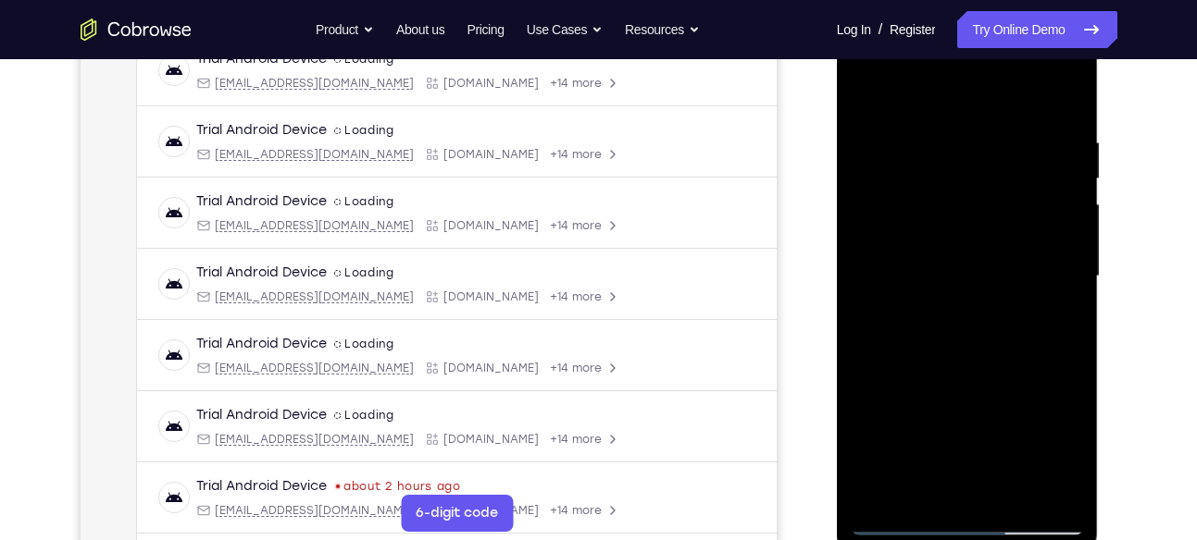
click at [955, 427] on div at bounding box center [966, 277] width 233 height 518
click at [851, 97] on div at bounding box center [966, 277] width 233 height 518
click at [952, 351] on div at bounding box center [966, 277] width 233 height 518
click at [923, 479] on div at bounding box center [966, 277] width 233 height 518
click at [875, 383] on div at bounding box center [966, 277] width 233 height 518
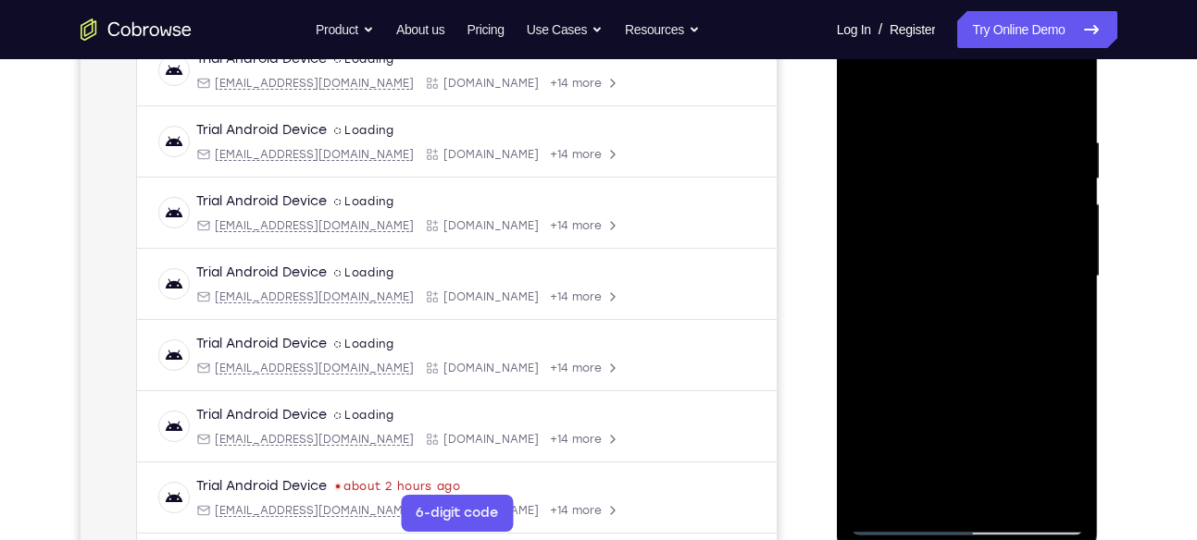
click at [869, 88] on div at bounding box center [966, 277] width 233 height 518
drag, startPoint x: 940, startPoint y: 414, endPoint x: 941, endPoint y: 353, distance: 61.1
click at [941, 353] on div at bounding box center [966, 277] width 233 height 518
drag, startPoint x: 941, startPoint y: 353, endPoint x: 921, endPoint y: 525, distance: 173.3
click at [921, 525] on div at bounding box center [966, 277] width 233 height 518
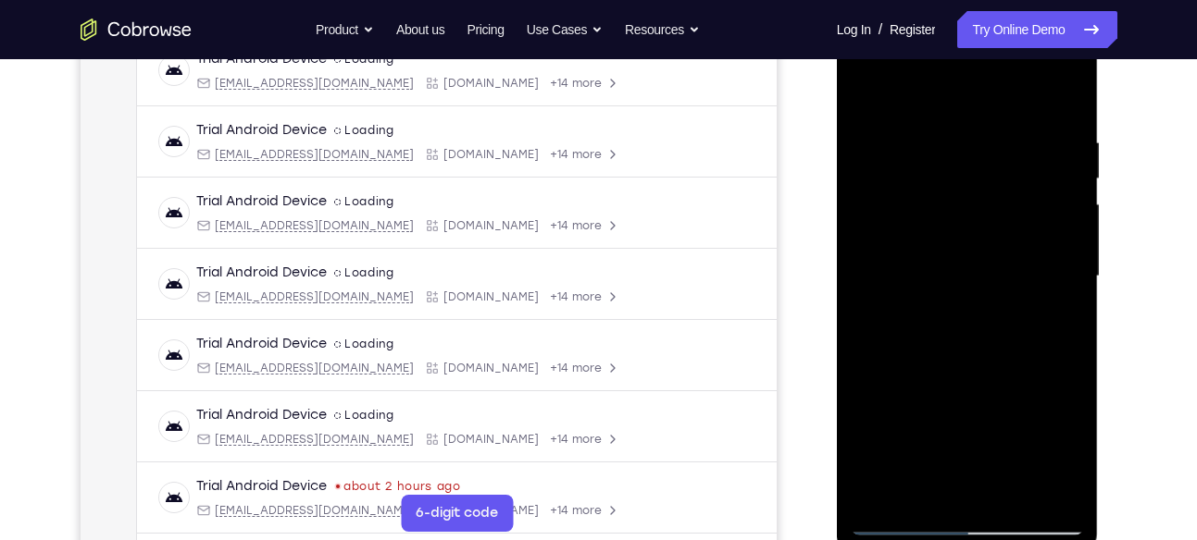
click at [963, 341] on div at bounding box center [966, 277] width 233 height 518
click at [960, 263] on div at bounding box center [966, 277] width 233 height 518
click at [997, 264] on div at bounding box center [966, 277] width 233 height 518
click at [921, 486] on div at bounding box center [966, 277] width 233 height 518
click at [1024, 417] on div at bounding box center [966, 277] width 233 height 518
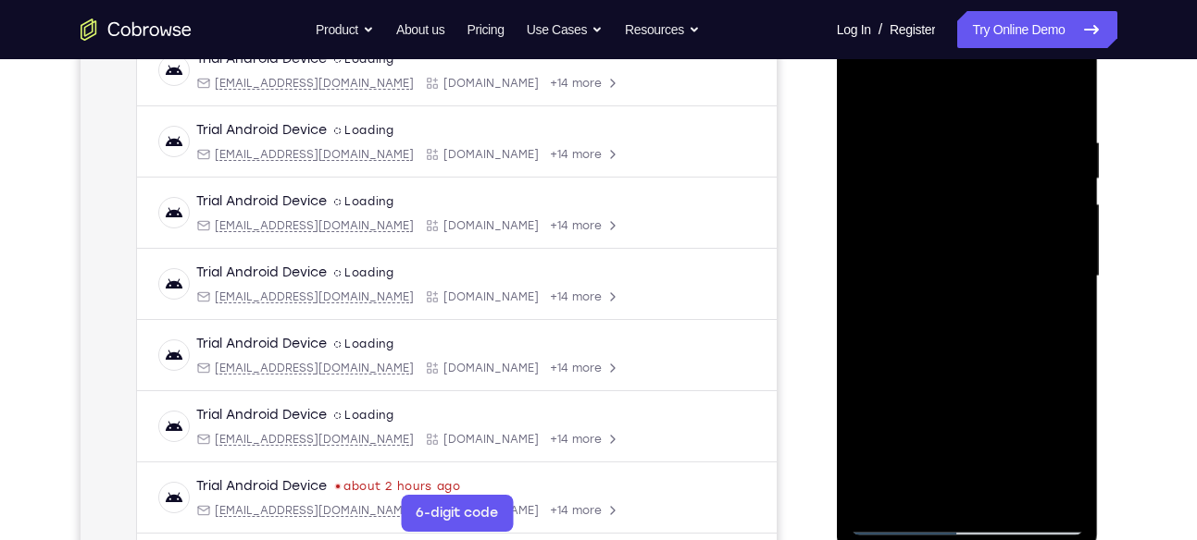
click at [869, 86] on div at bounding box center [966, 277] width 233 height 518
drag, startPoint x: 977, startPoint y: 449, endPoint x: 1000, endPoint y: 587, distance: 139.8
click at [1000, 540] on html "Online web based iOS Simulators and Android Emulators. Run iPhone, iPad, Mobile…" at bounding box center [969, 281] width 264 height 555
click at [988, 267] on div at bounding box center [966, 277] width 233 height 518
click at [921, 486] on div at bounding box center [966, 277] width 233 height 518
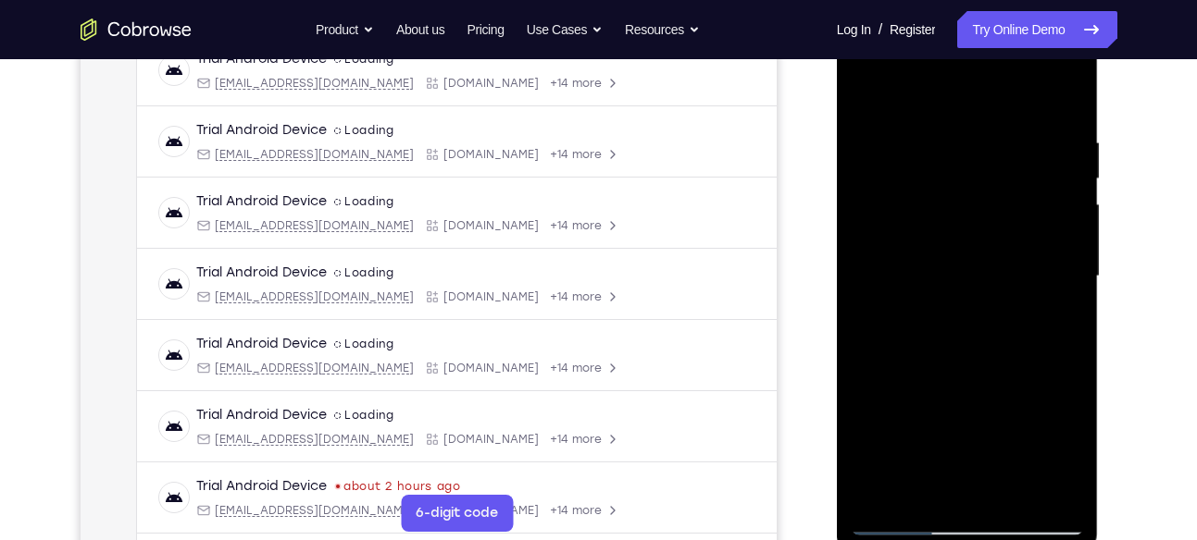
click at [890, 387] on div at bounding box center [966, 277] width 233 height 518
click at [871, 100] on div at bounding box center [966, 277] width 233 height 518
drag, startPoint x: 961, startPoint y: 242, endPoint x: 968, endPoint y: 524, distance: 282.4
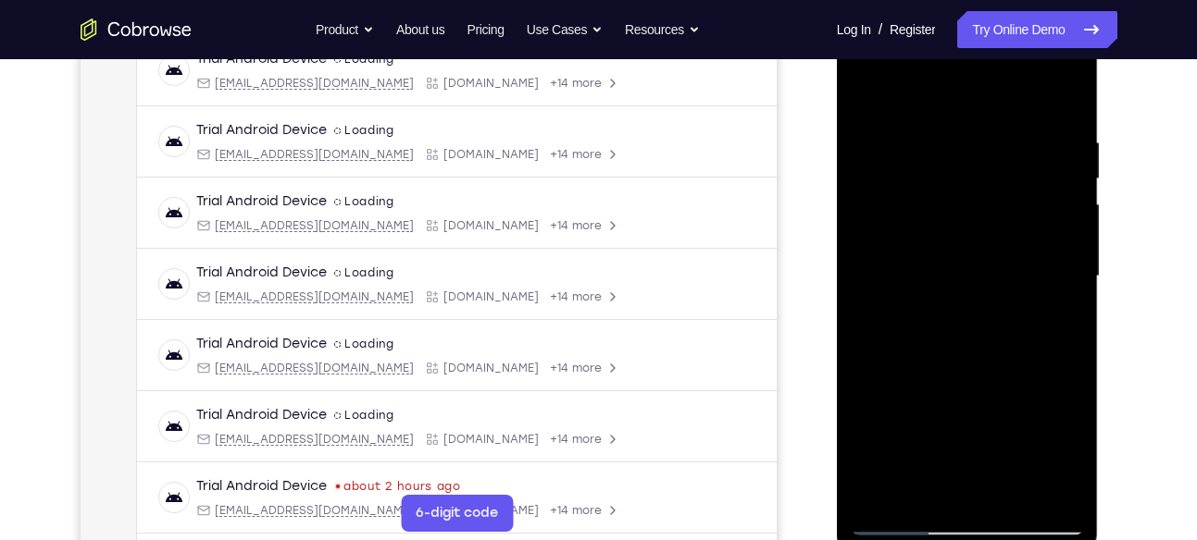
click at [968, 524] on div at bounding box center [966, 277] width 233 height 518
click at [872, 86] on div at bounding box center [966, 277] width 233 height 518
click at [949, 139] on div at bounding box center [966, 277] width 233 height 518
click at [1066, 492] on div at bounding box center [966, 277] width 233 height 518
click at [1061, 99] on div at bounding box center [966, 277] width 233 height 518
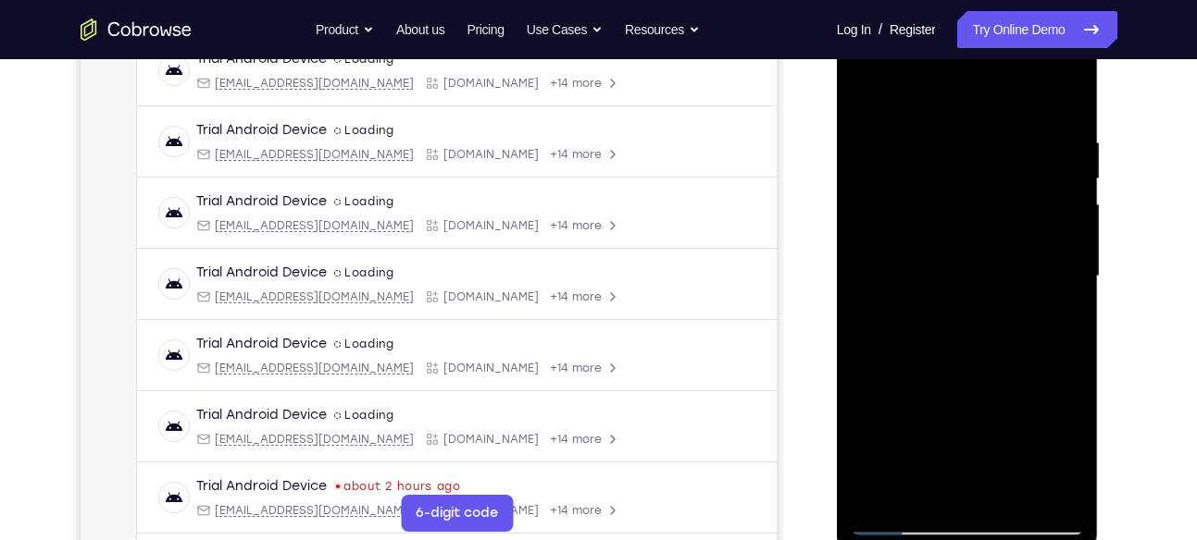
click at [1005, 499] on div at bounding box center [966, 277] width 233 height 518
click at [1010, 492] on div at bounding box center [966, 277] width 233 height 518
click at [917, 515] on div at bounding box center [966, 277] width 233 height 518
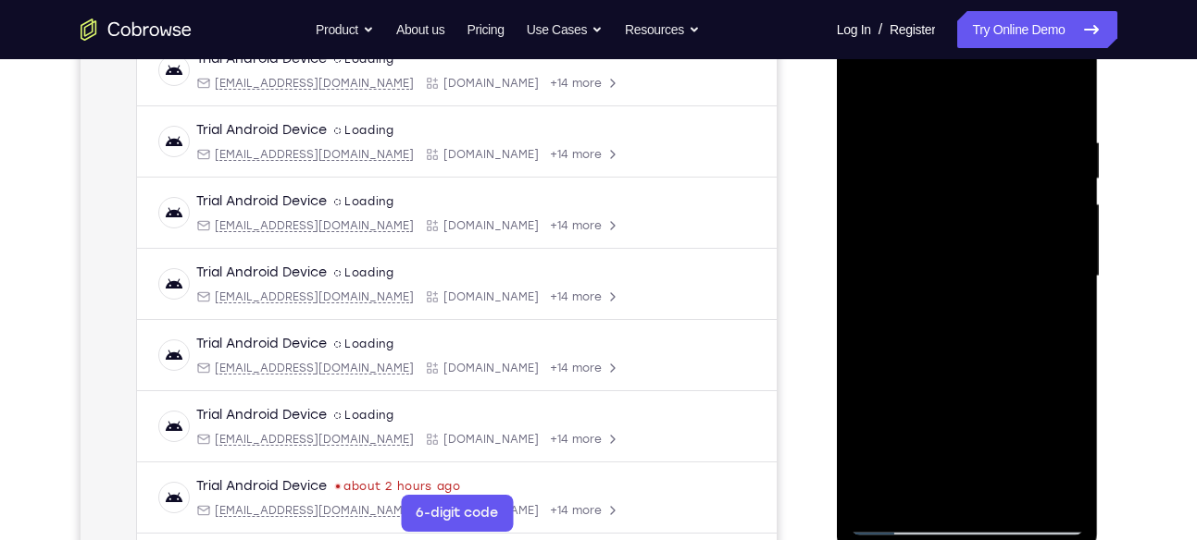
click at [931, 267] on div at bounding box center [966, 277] width 233 height 518
click at [940, 438] on div at bounding box center [966, 277] width 233 height 518
click at [864, 91] on div at bounding box center [966, 277] width 233 height 518
click at [873, 87] on div at bounding box center [966, 277] width 233 height 518
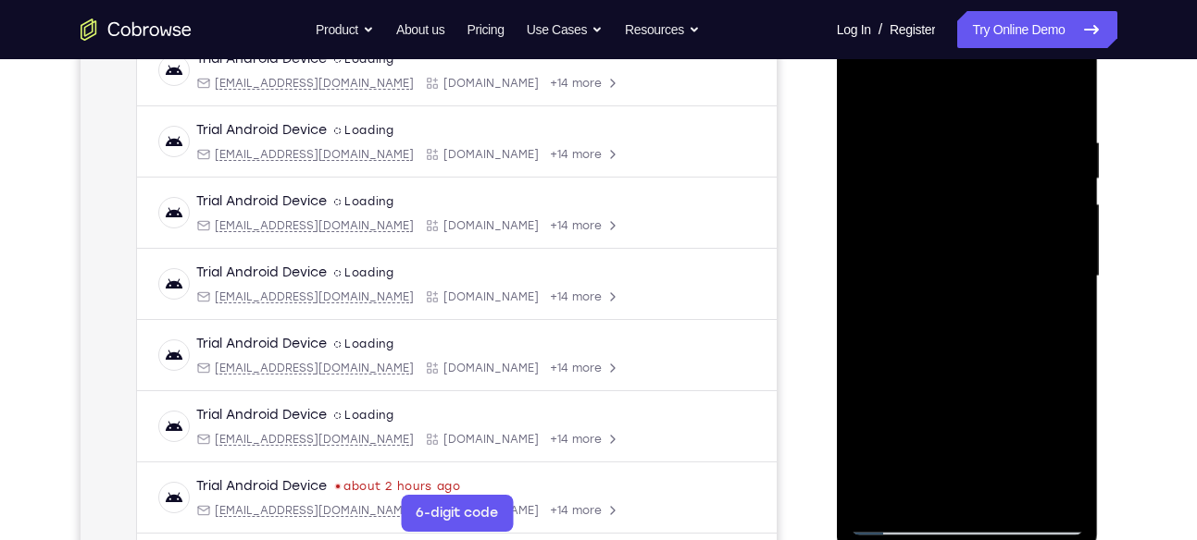
click at [1074, 91] on div at bounding box center [966, 277] width 233 height 518
click at [871, 93] on div at bounding box center [966, 277] width 233 height 518
drag, startPoint x: 950, startPoint y: 139, endPoint x: 893, endPoint y: 539, distance: 403.9
click at [893, 540] on div at bounding box center [968, 280] width 262 height 552
drag, startPoint x: 966, startPoint y: 213, endPoint x: 966, endPoint y: 587, distance: 373.9
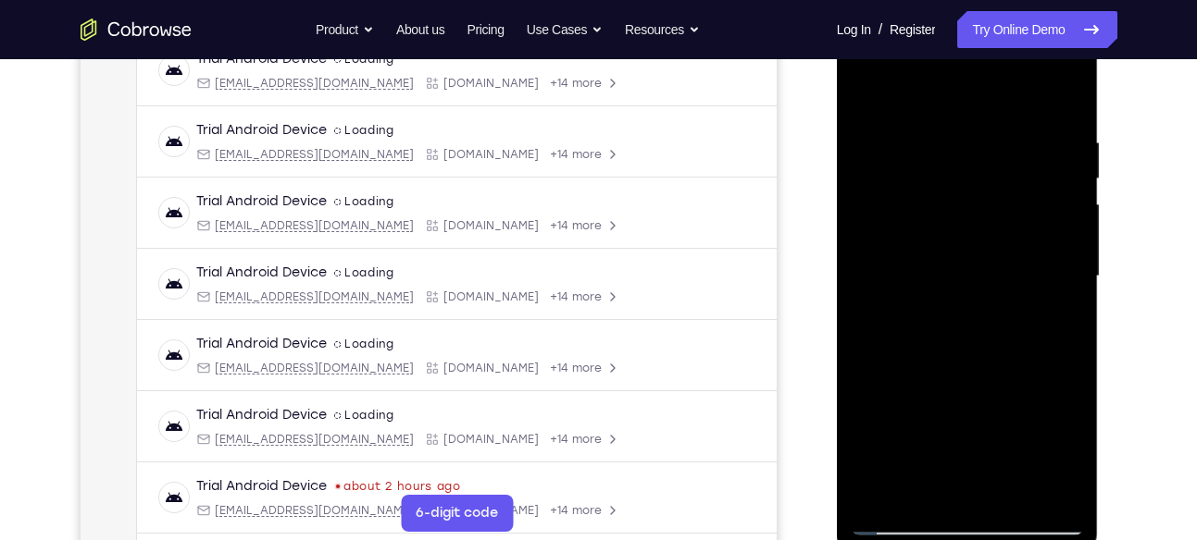
click at [966, 540] on html "Online web based iOS Simulators and Android Emulators. Run iPhone, iPad, Mobile…" at bounding box center [969, 281] width 264 height 555
click at [983, 357] on div at bounding box center [966, 277] width 233 height 518
click at [990, 388] on div at bounding box center [966, 277] width 233 height 518
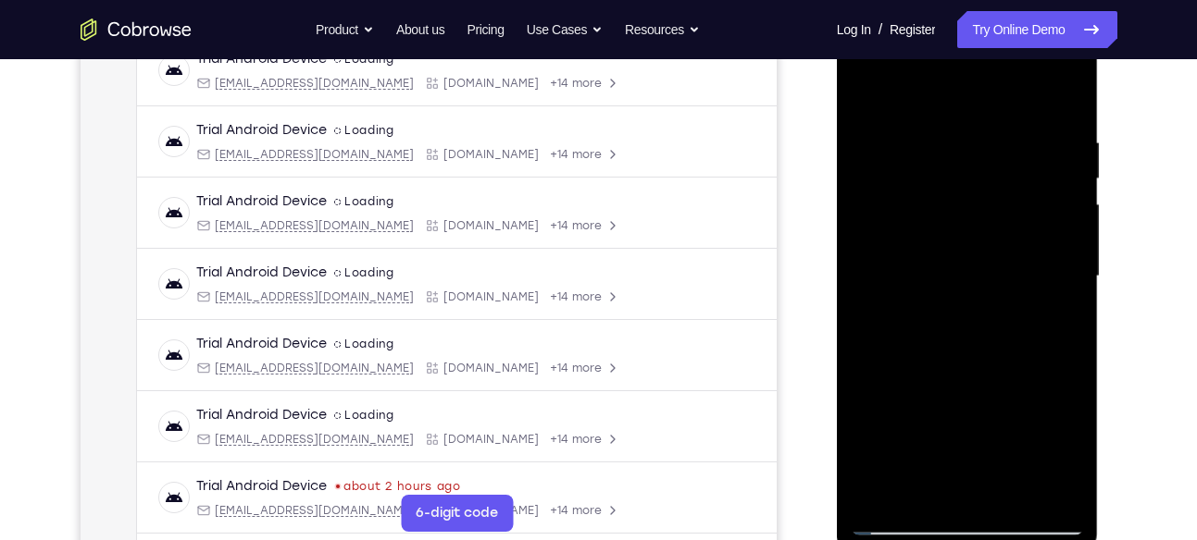
click at [1013, 491] on div at bounding box center [966, 277] width 233 height 518
click at [876, 81] on div at bounding box center [966, 277] width 233 height 518
